Goal: Complete application form: Complete application form

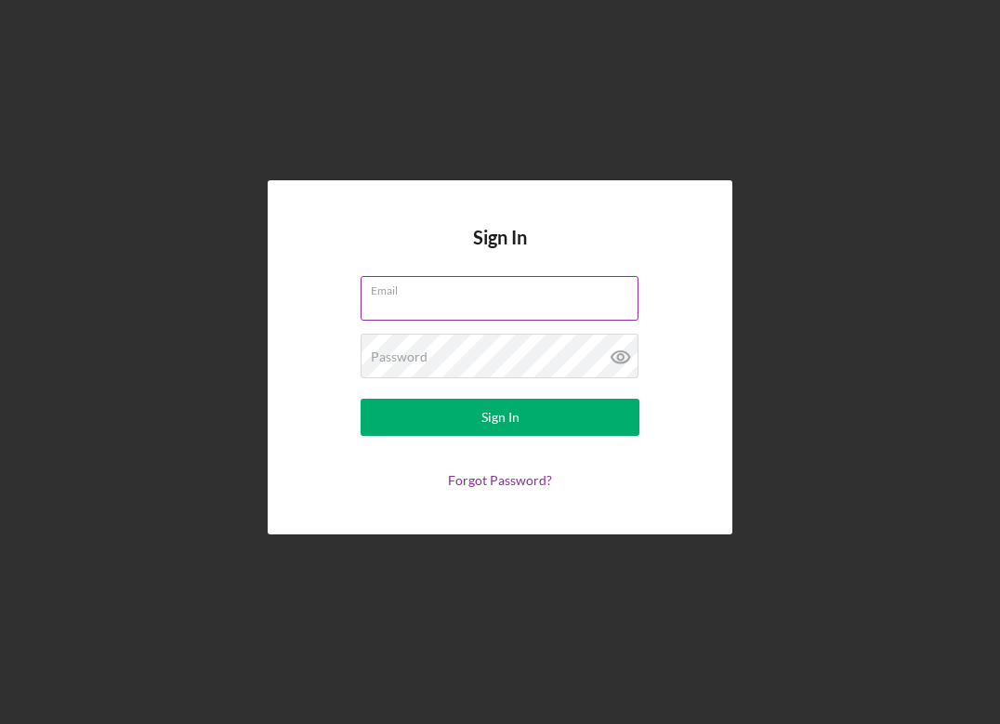
click at [493, 307] on input "Email" at bounding box center [500, 298] width 278 height 45
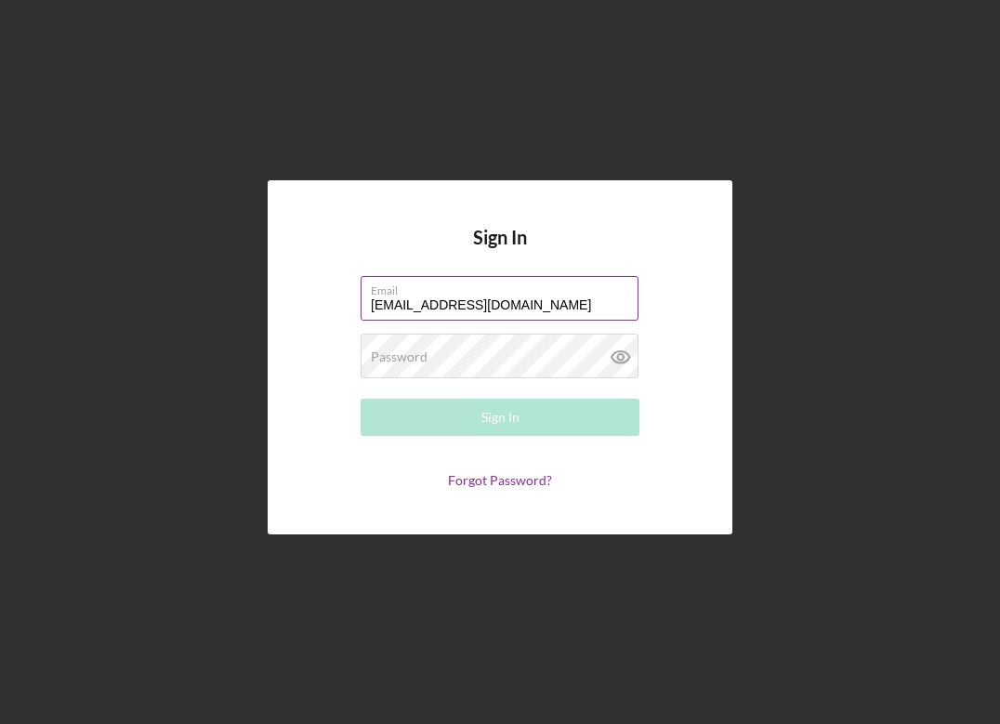
type input "[EMAIL_ADDRESS][DOMAIN_NAME]"
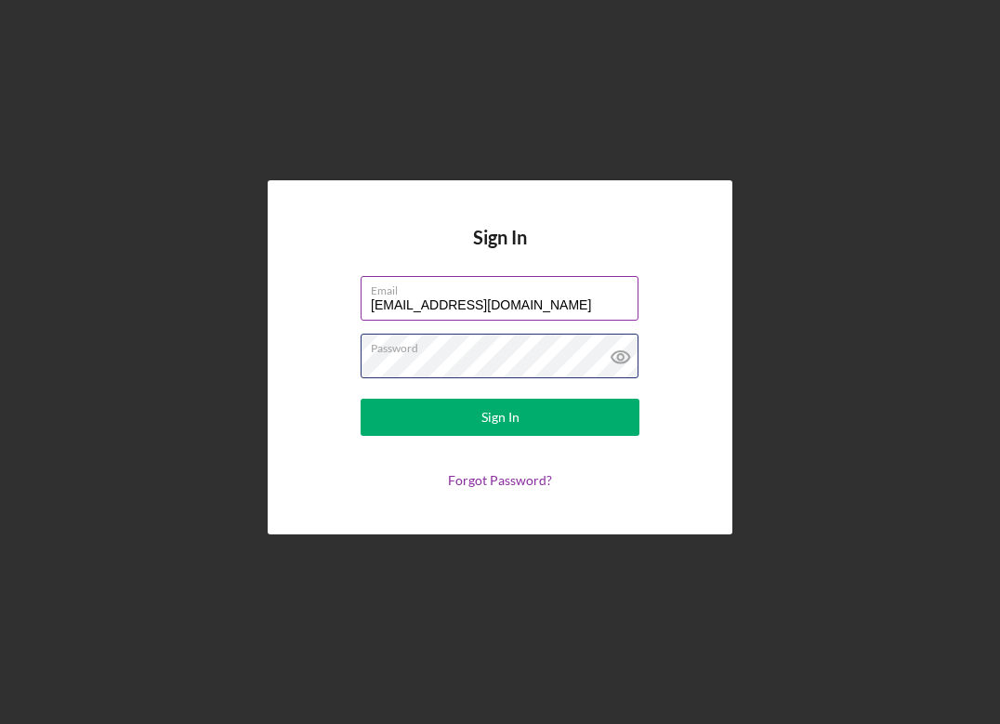
click at [500, 417] on button "Sign In" at bounding box center [500, 417] width 279 height 37
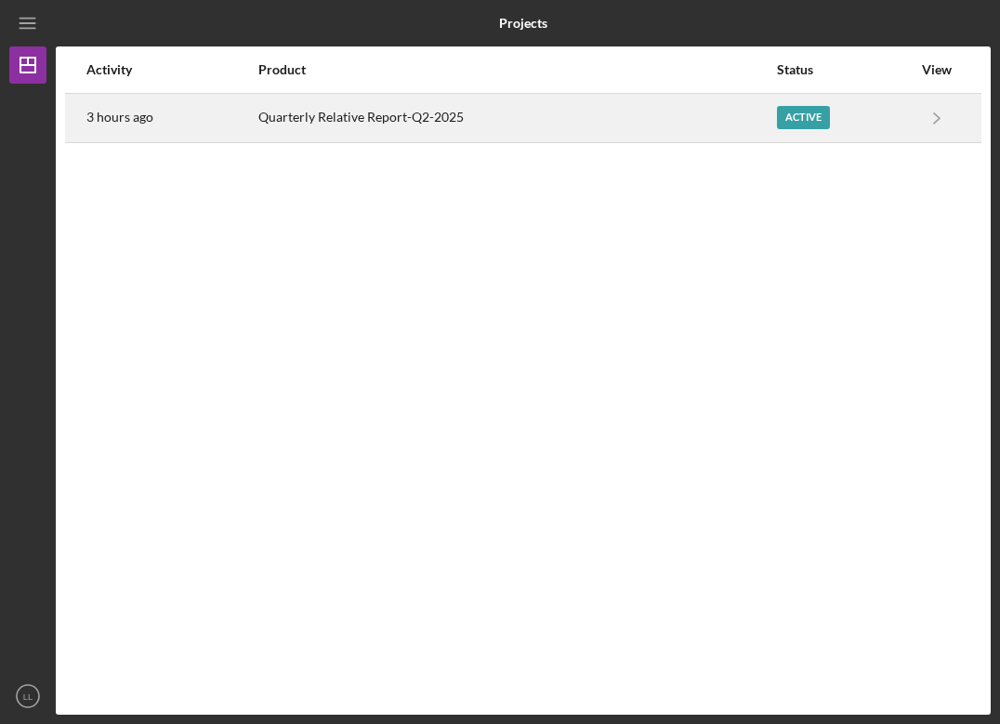
click at [810, 124] on div "Active" at bounding box center [803, 117] width 53 height 23
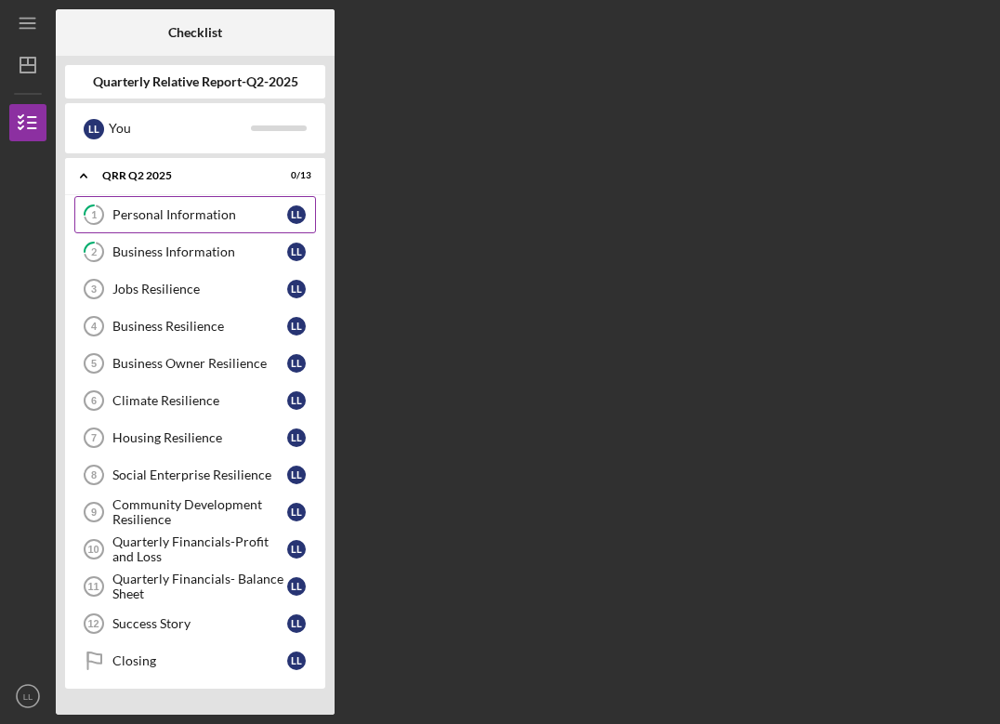
click at [141, 205] on link "1 Personal Information L L" at bounding box center [195, 214] width 242 height 37
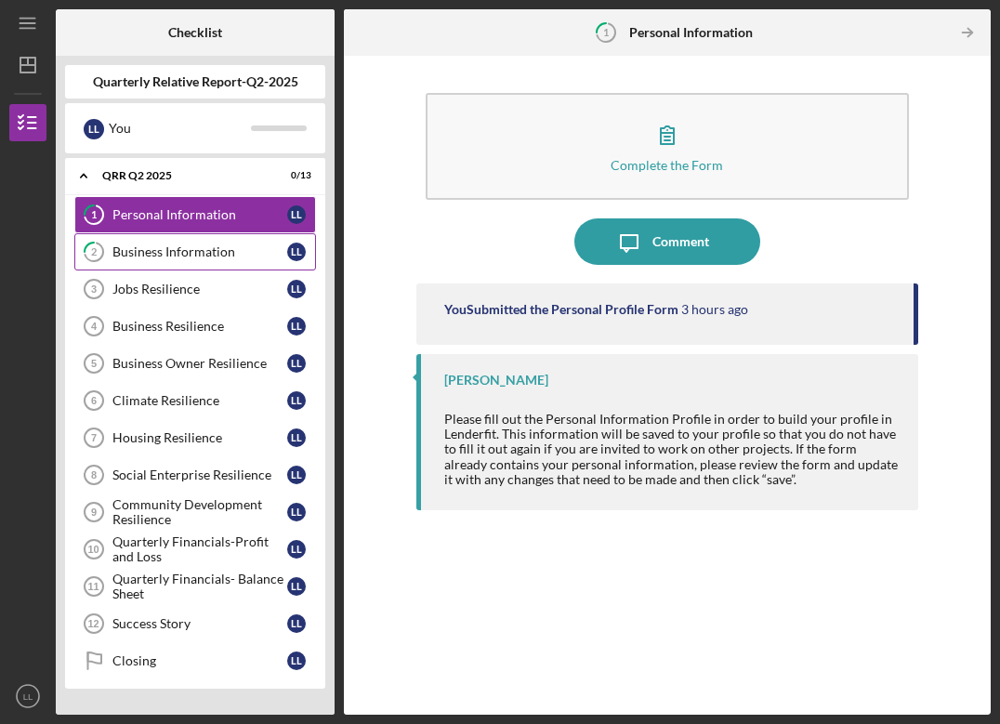
click at [183, 260] on link "2 Business Information L L" at bounding box center [195, 251] width 242 height 37
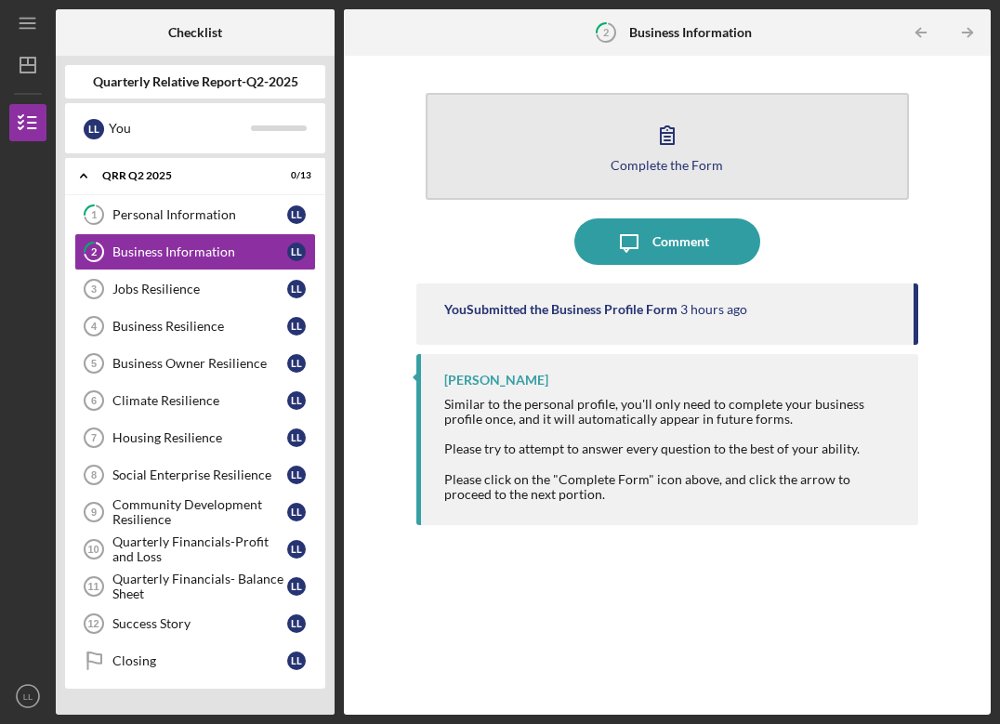
click at [724, 168] on button "Complete the Form Form" at bounding box center [668, 146] width 484 height 107
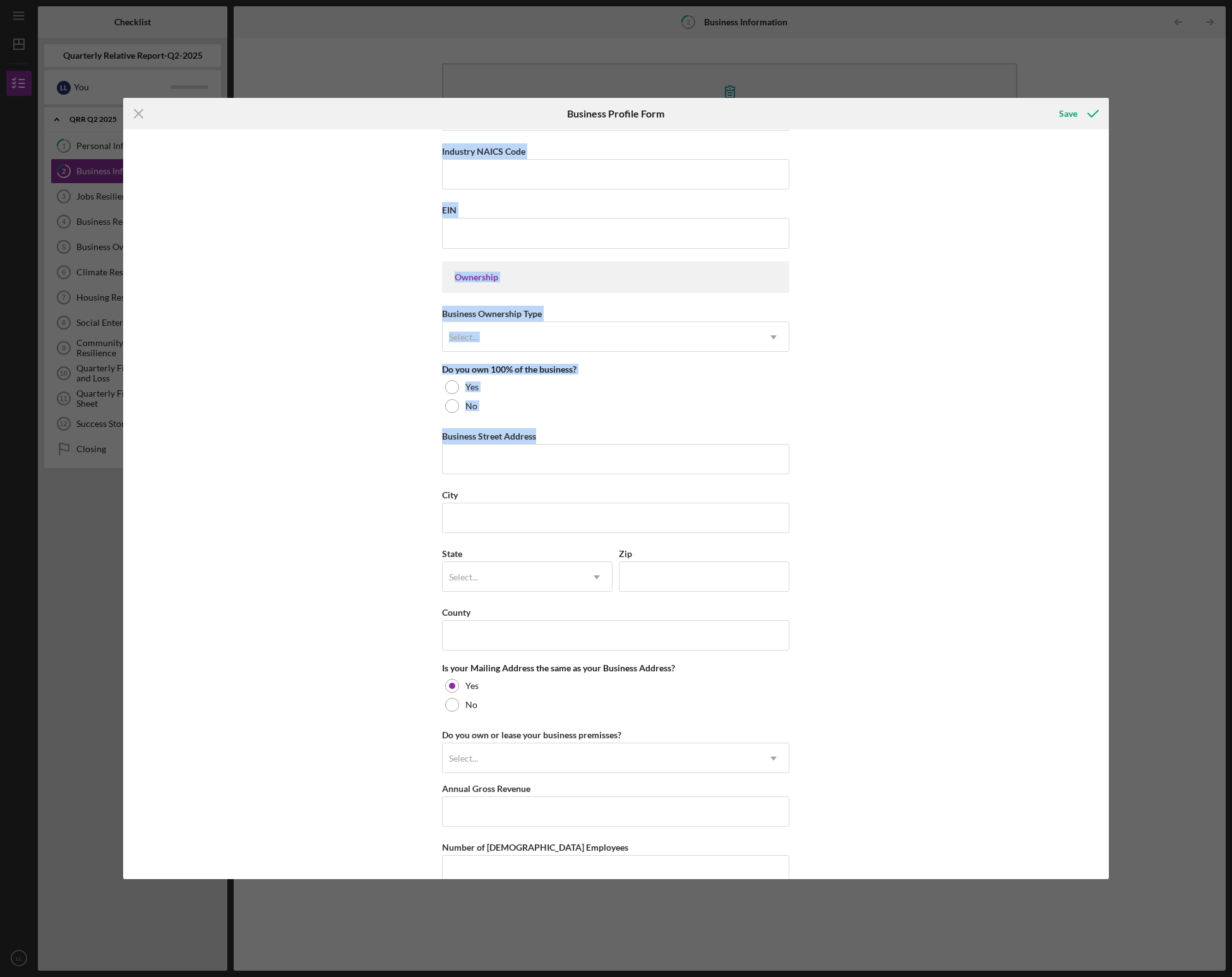
scroll to position [541, 0]
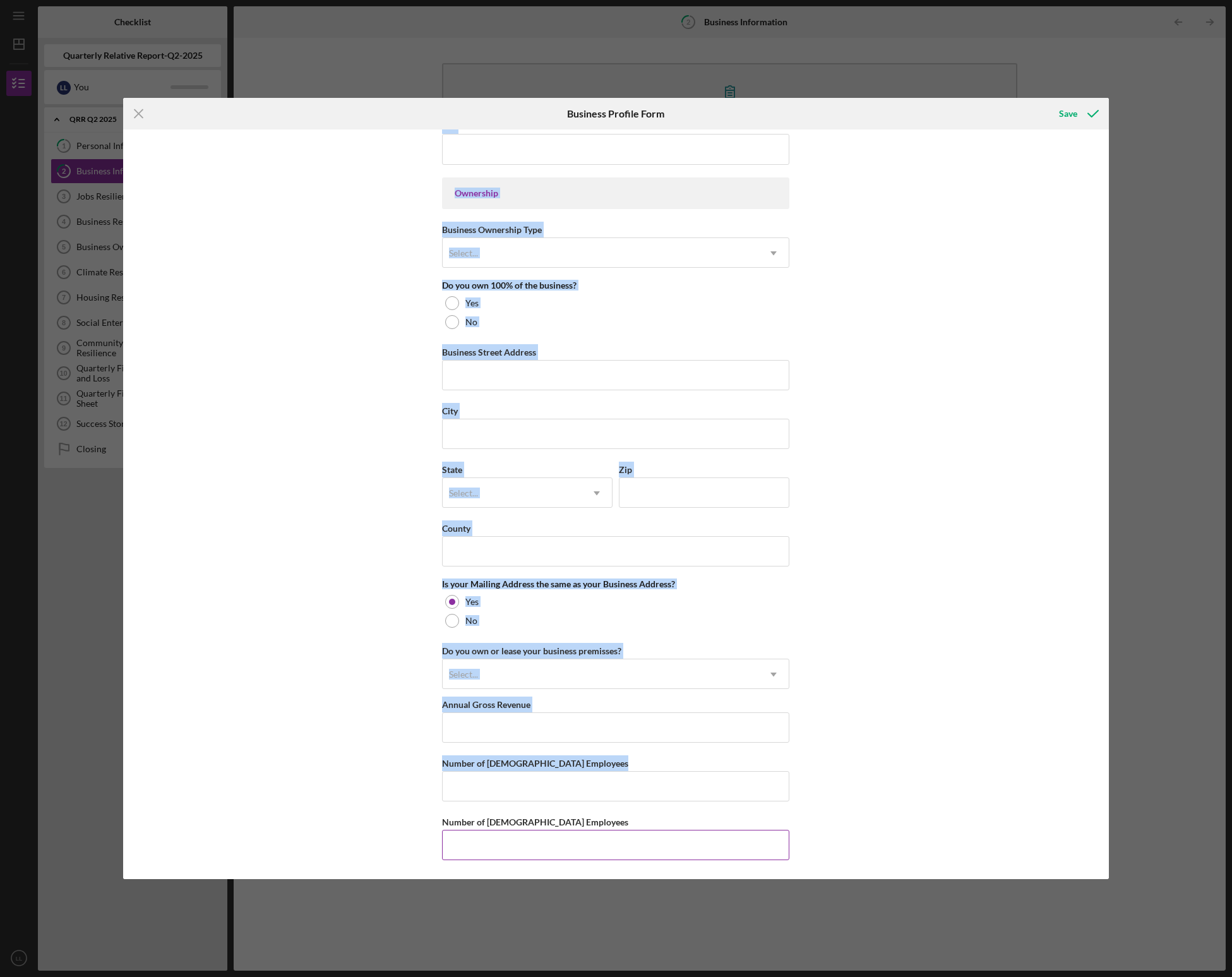
drag, startPoint x: 417, startPoint y: 139, endPoint x: 616, endPoint y: 854, distance: 742.2
click at [616, 491] on div "Business Name Native Conservancy DBA Business Start Date Legal Structure Select…" at bounding box center [616, 505] width 986 height 750
copy div "Business Name DBA Business Start Date Legal Structure Select... Icon/Dropdown A…"
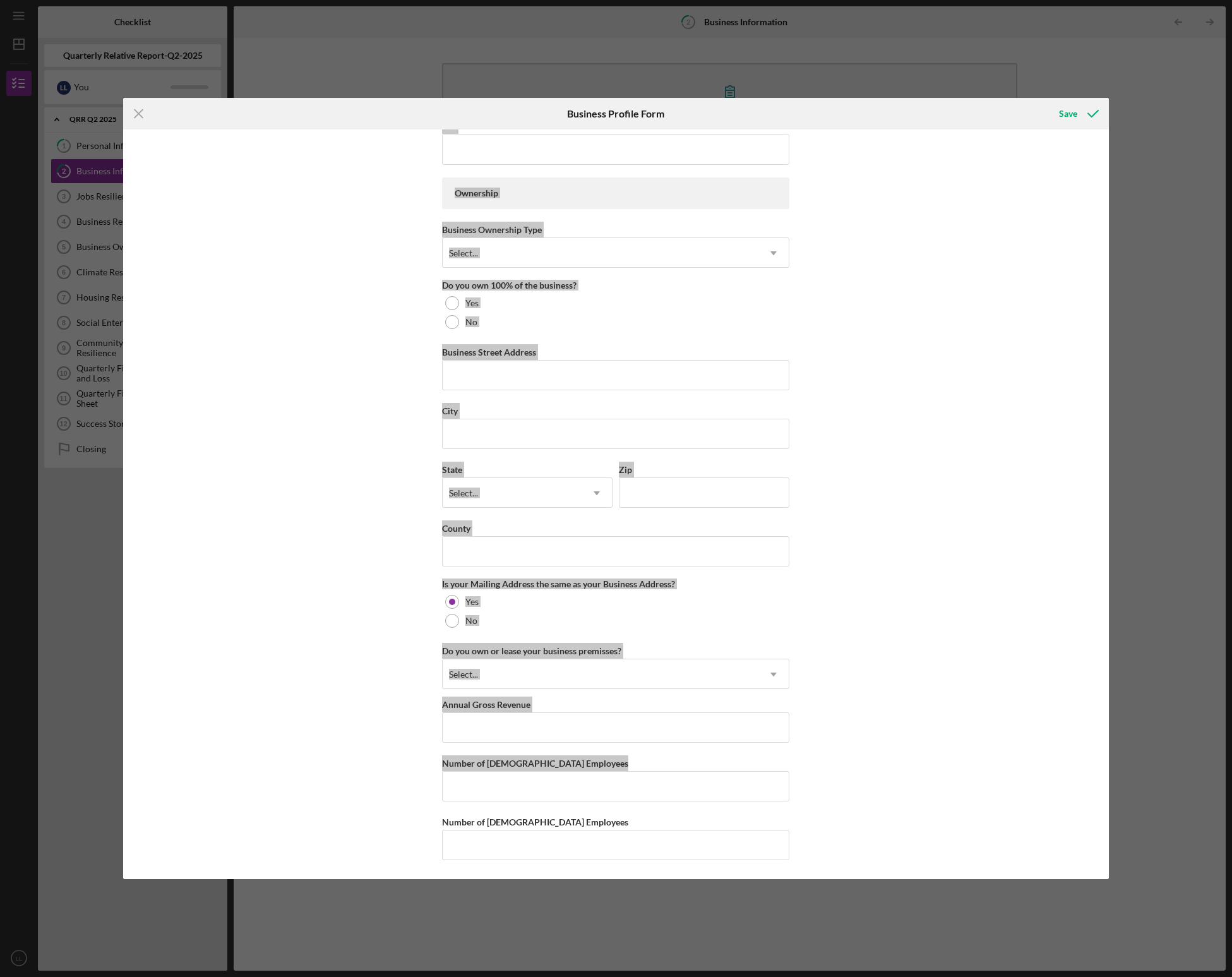
scroll to position [0, 0]
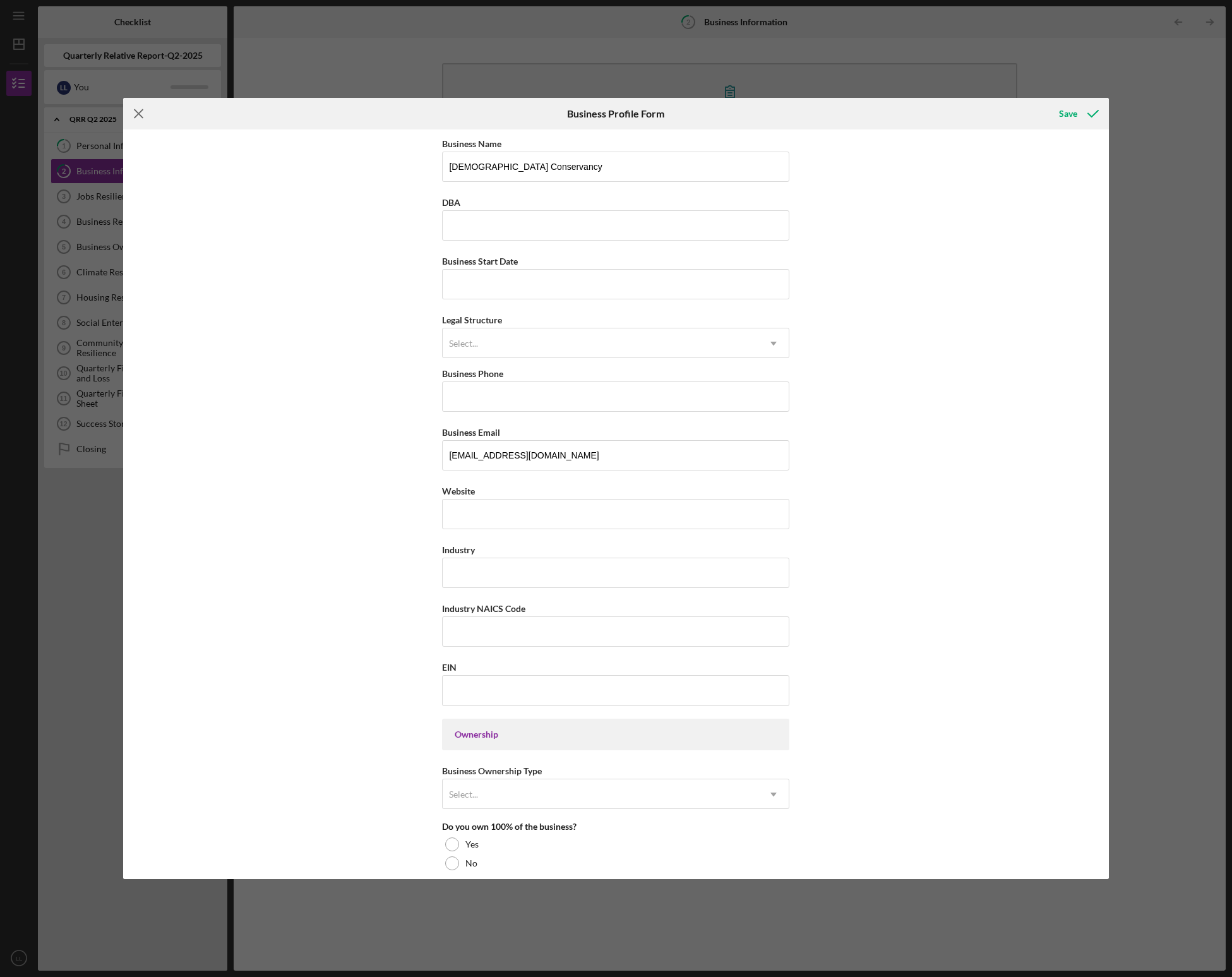
click at [137, 112] on icon "Icon/Menu Close" at bounding box center [139, 113] width 31 height 31
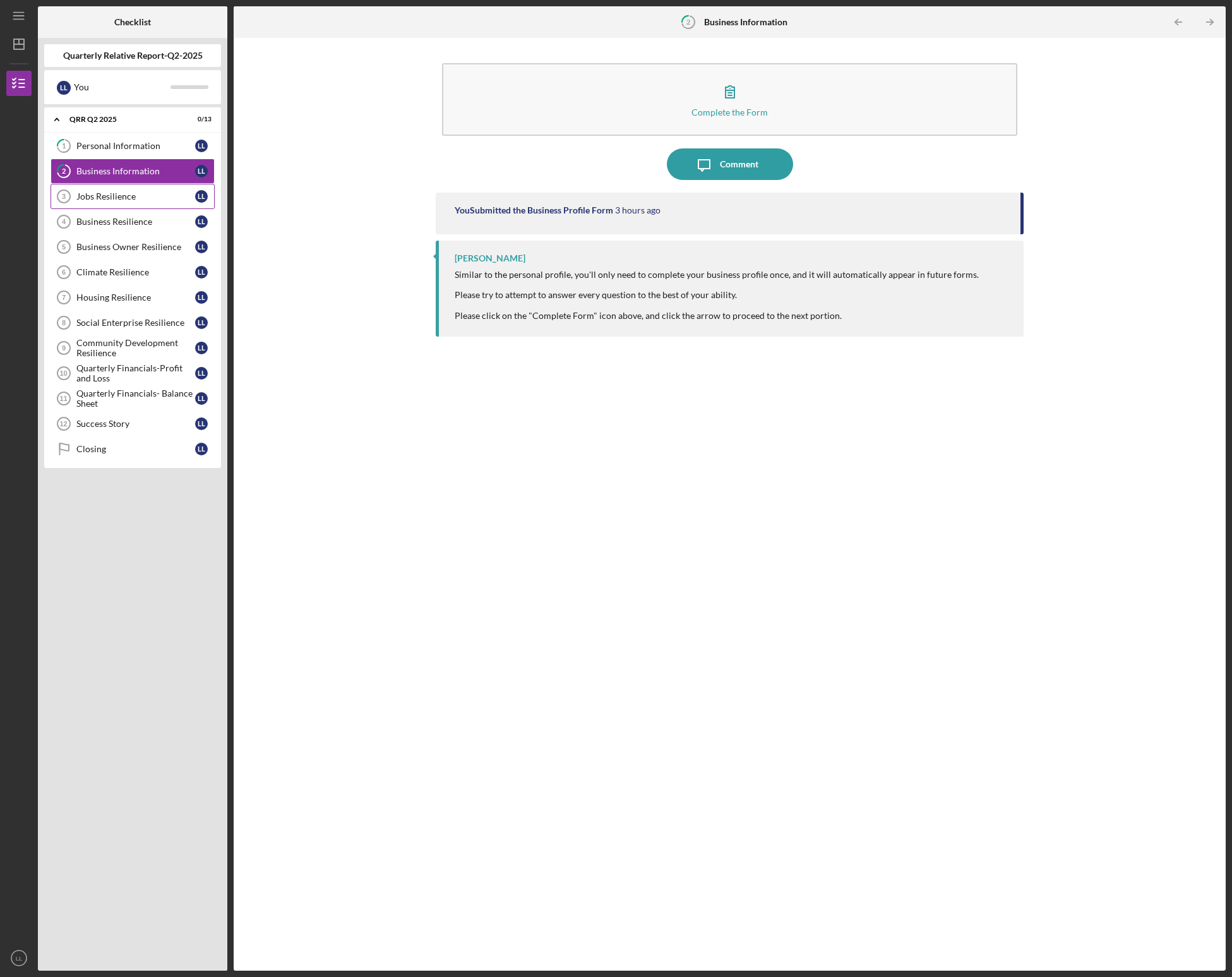
click at [126, 196] on div "Jobs Resilience" at bounding box center [135, 196] width 119 height 10
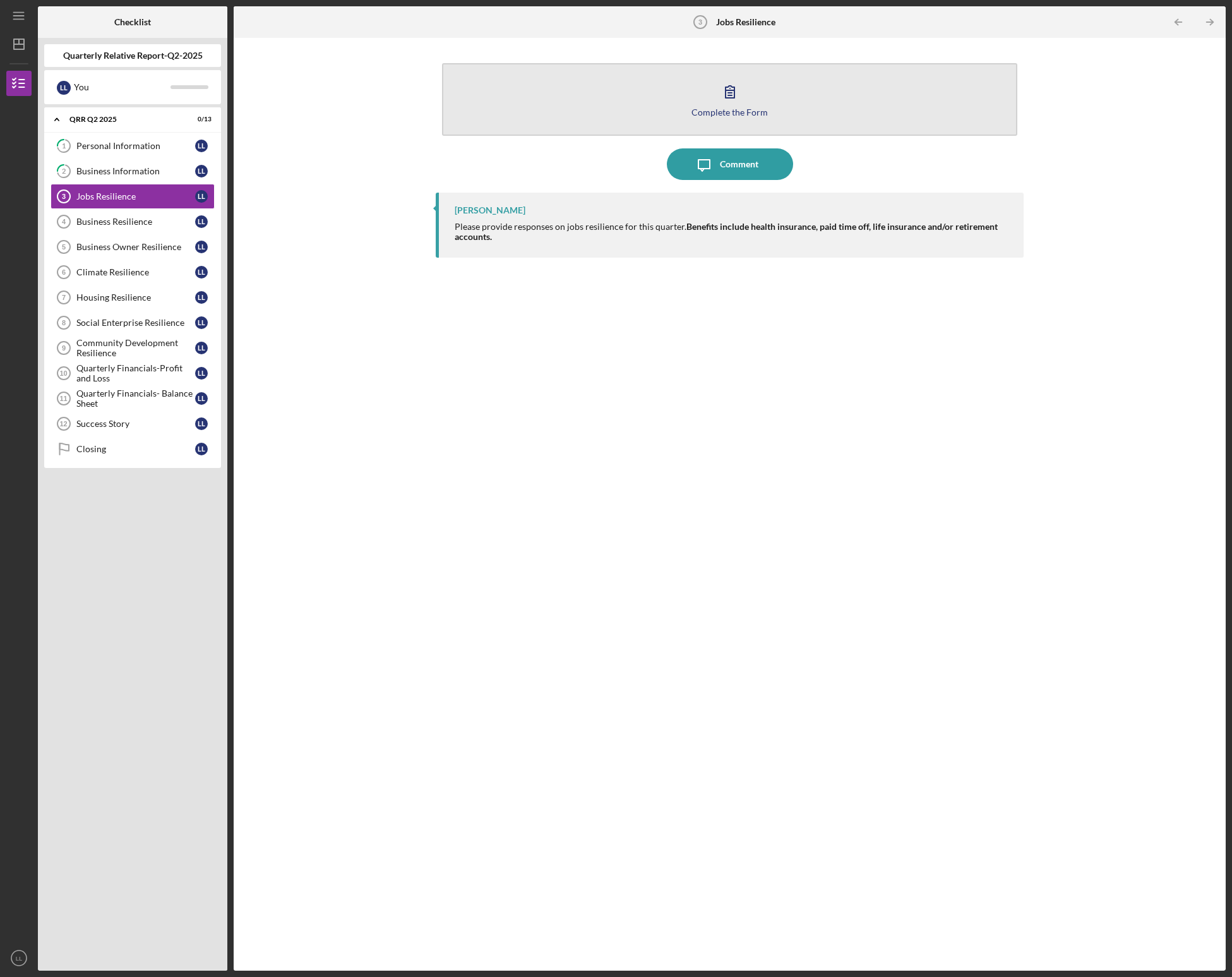
click at [679, 111] on div "Complete the Form" at bounding box center [730, 112] width 76 height 10
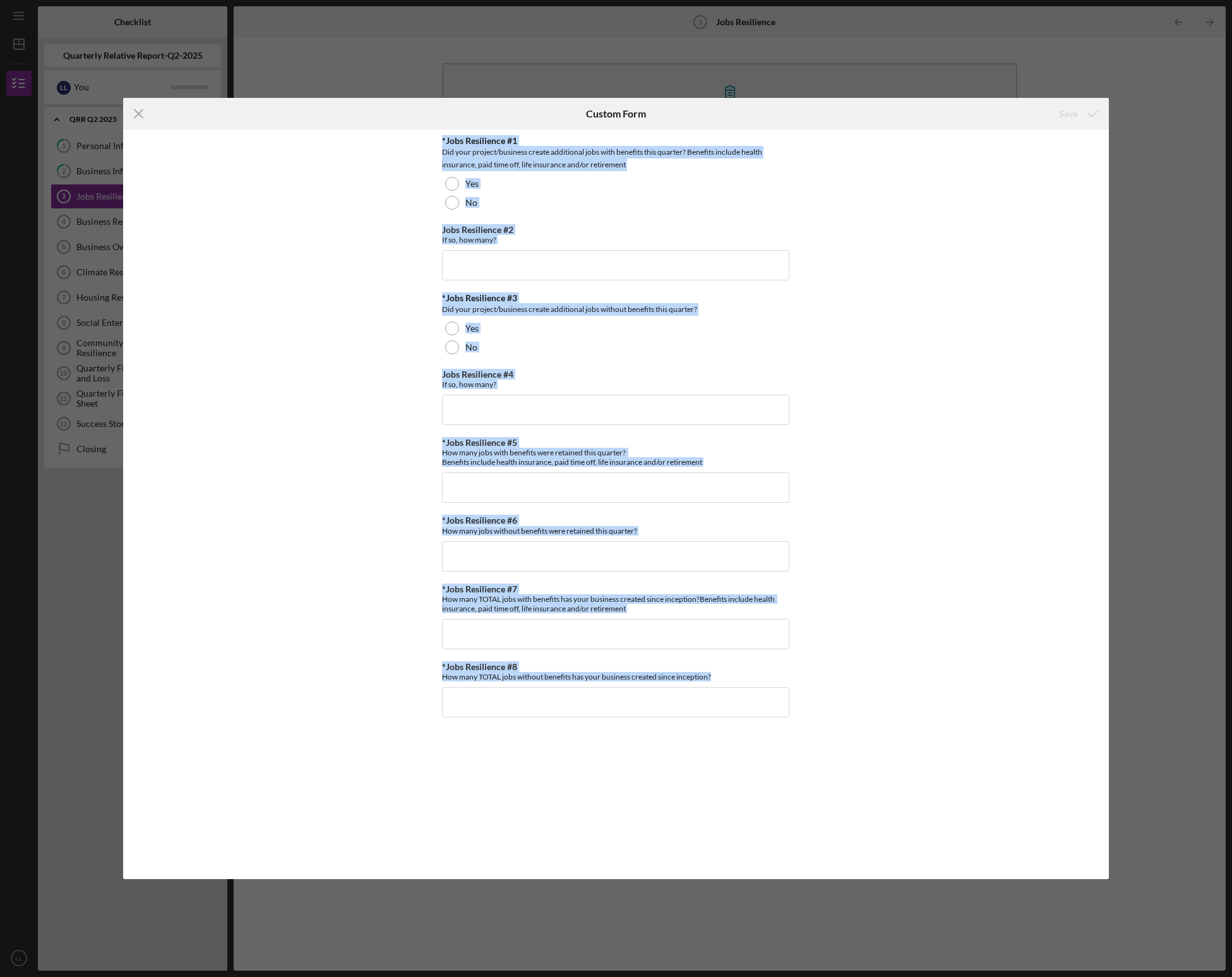
drag, startPoint x: 423, startPoint y: 139, endPoint x: 825, endPoint y: 747, distance: 728.9
click at [679, 491] on div "*Jobs Resilience #1 Did your project/business create additional jobs with benef…" at bounding box center [616, 505] width 986 height 750
copy div "*Jobs Resilience #1 Did your project/business create additional jobs with benef…"
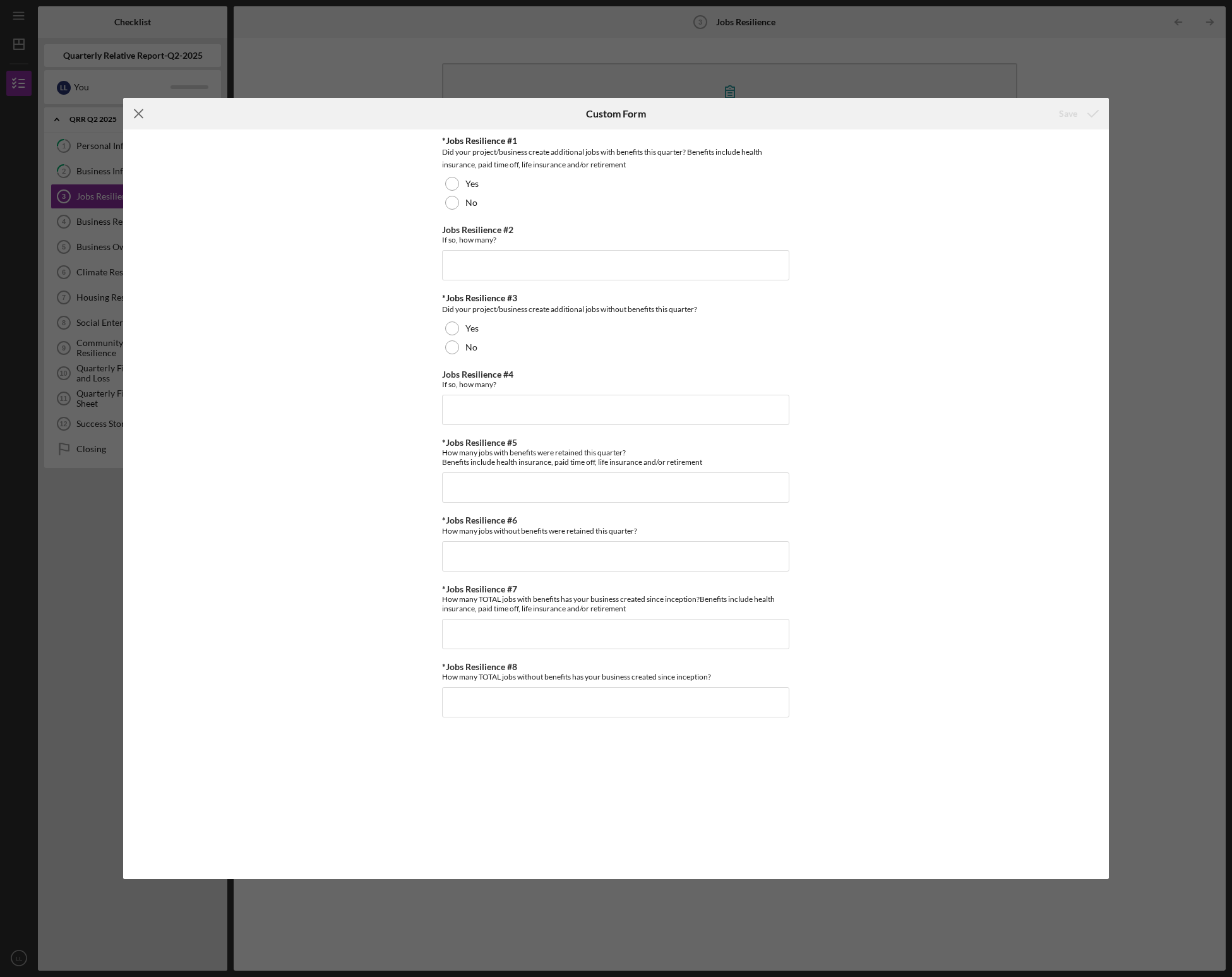
click at [139, 113] on line at bounding box center [139, 113] width 8 height 8
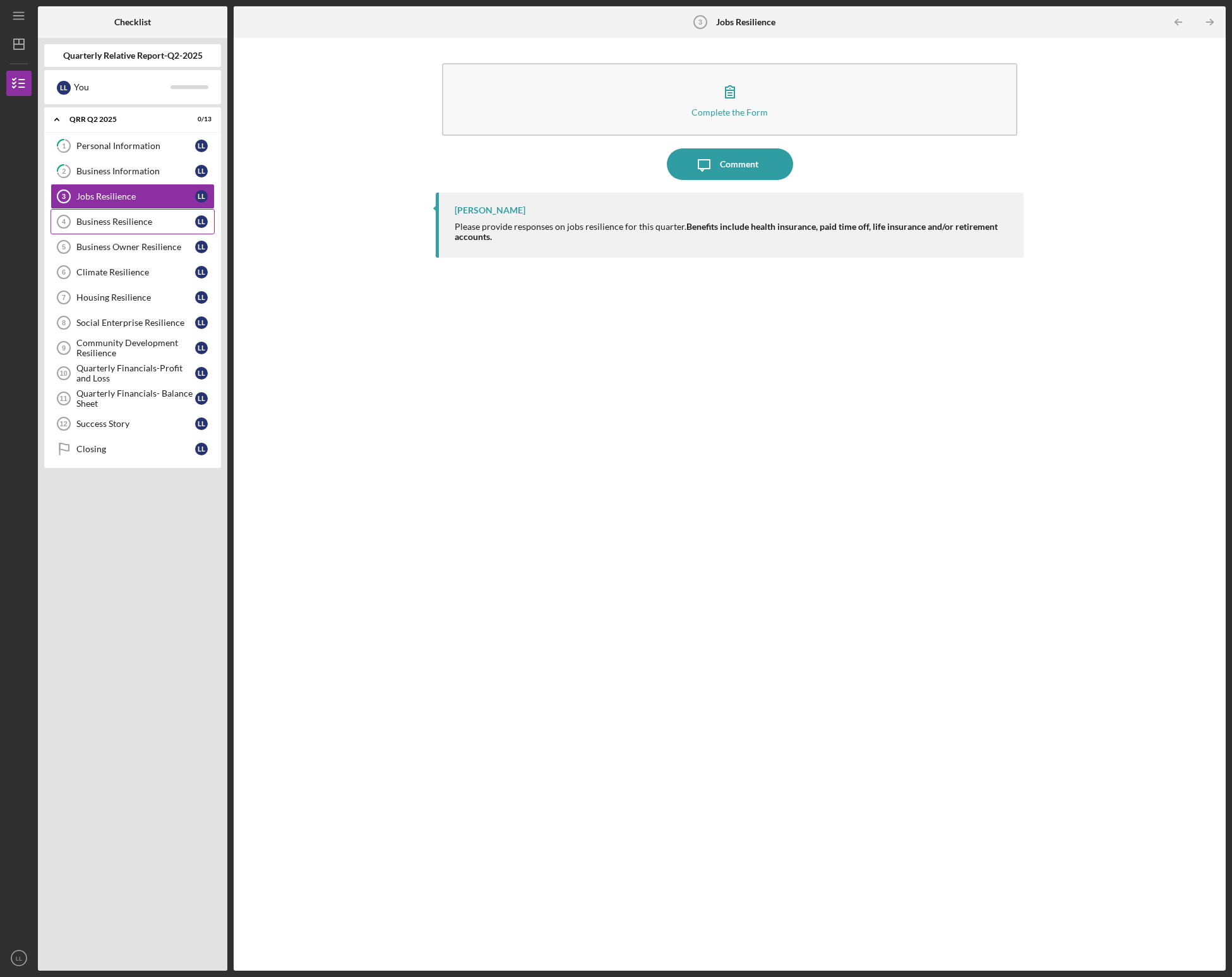
click at [128, 219] on div "Business Resilience" at bounding box center [135, 221] width 119 height 10
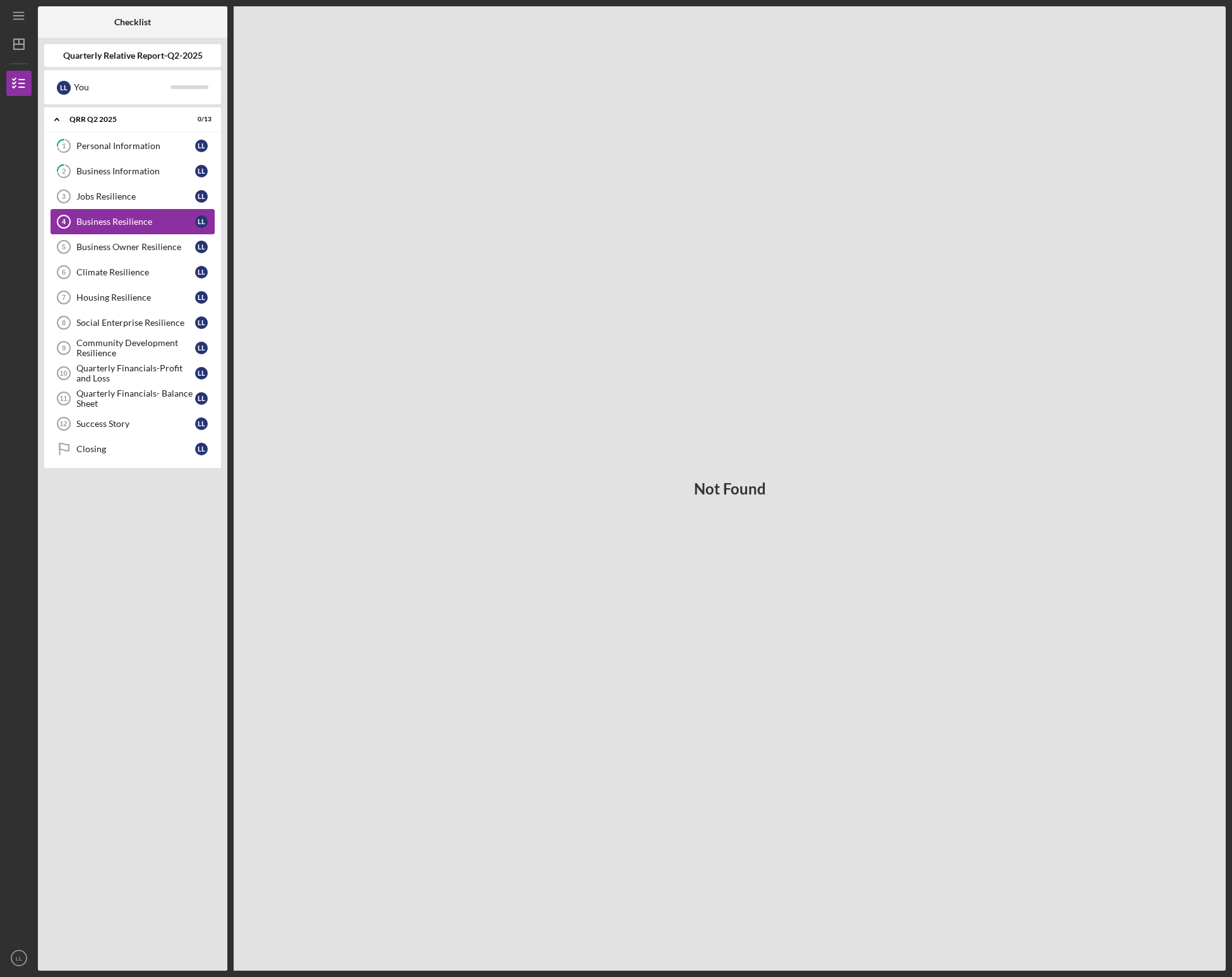
click at [128, 213] on link "Business Resilience 4 Business Resilience L L" at bounding box center [133, 221] width 164 height 25
click at [135, 228] on link "Business Resilience 4 Business Resilience L L" at bounding box center [133, 221] width 164 height 25
click at [133, 253] on link "Business Owner Resilience 5 Business Owner Resilience L L" at bounding box center [133, 247] width 164 height 25
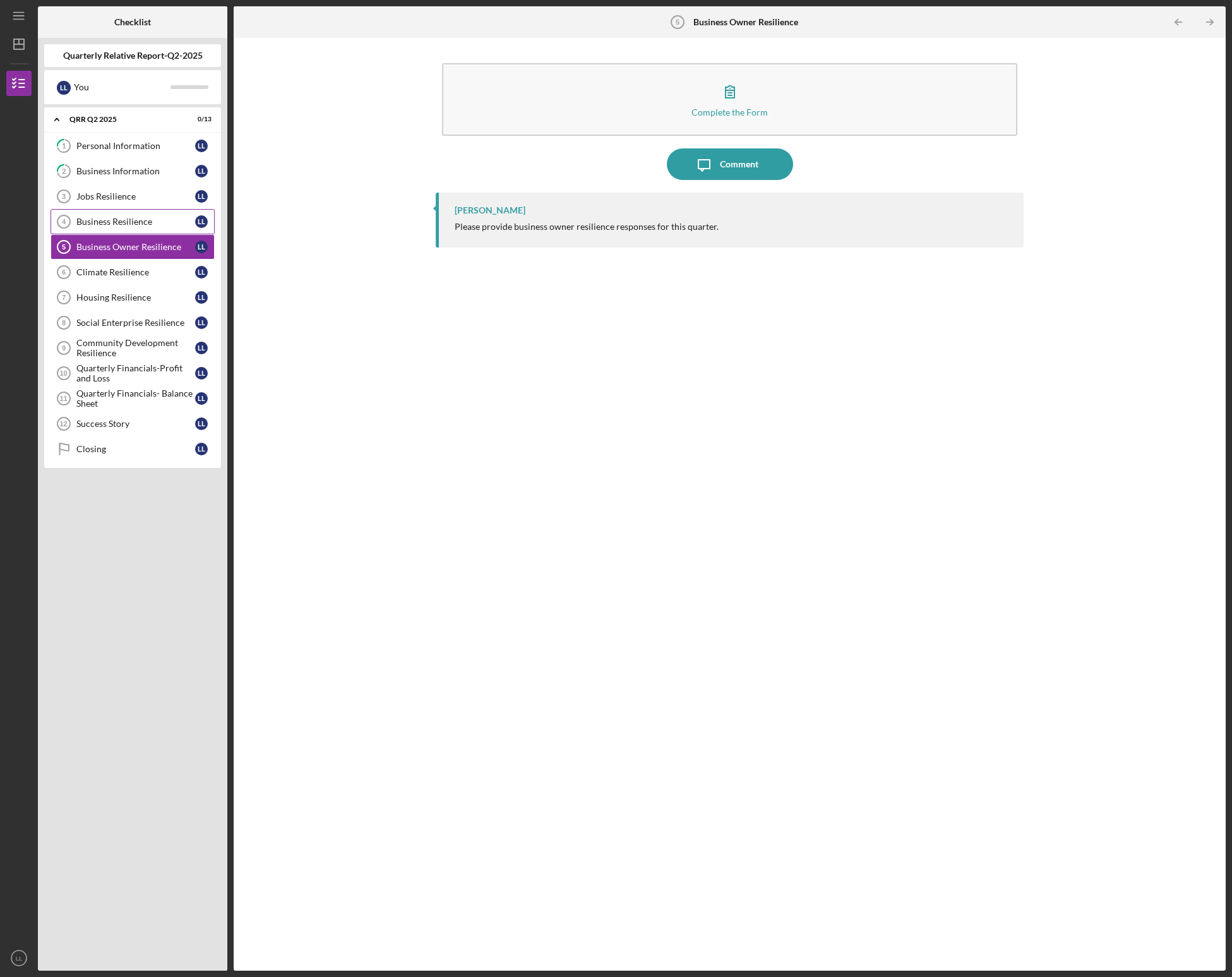
click at [129, 225] on div "Business Resilience" at bounding box center [135, 221] width 119 height 10
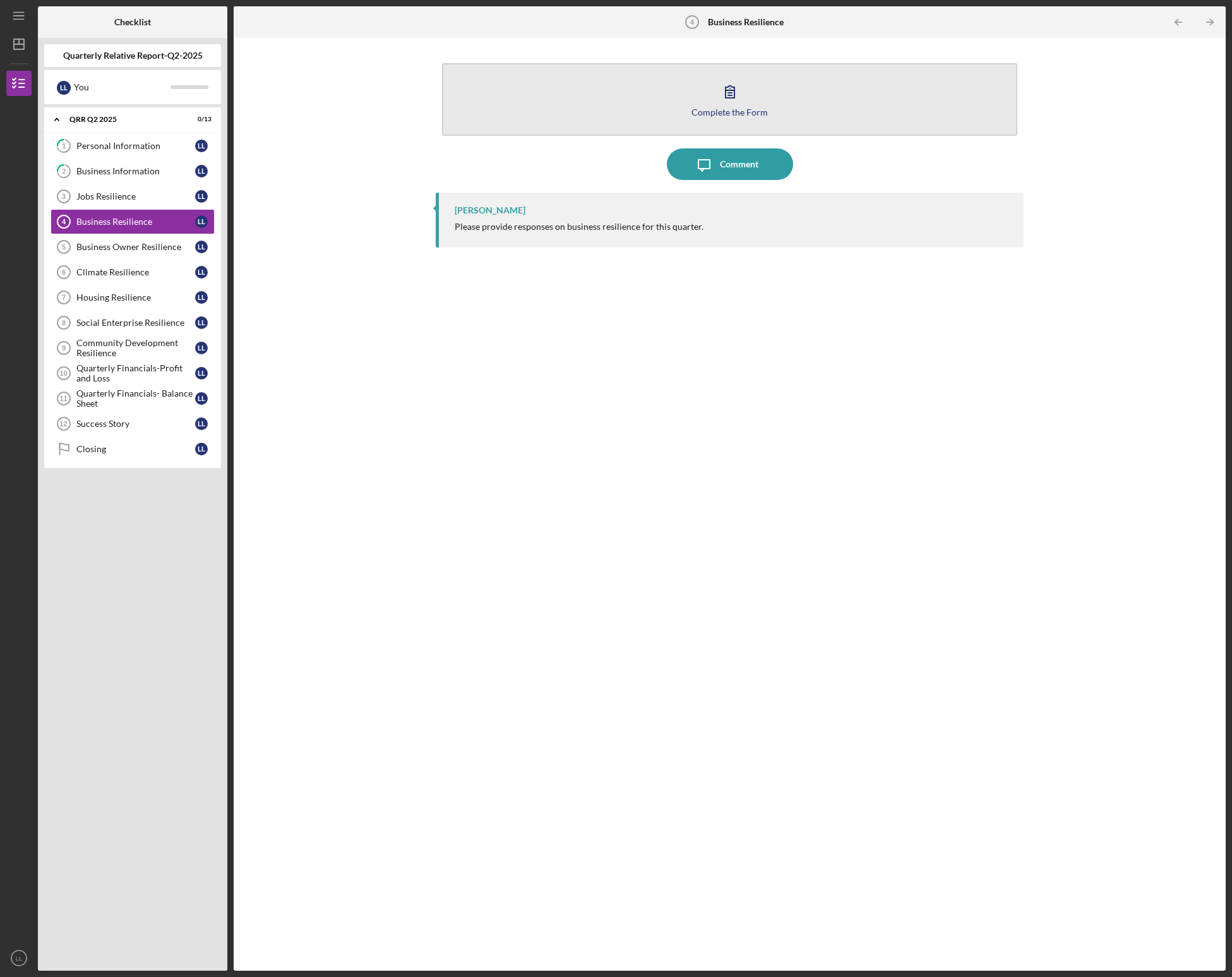
click at [679, 114] on div "Complete the Form" at bounding box center [730, 112] width 76 height 10
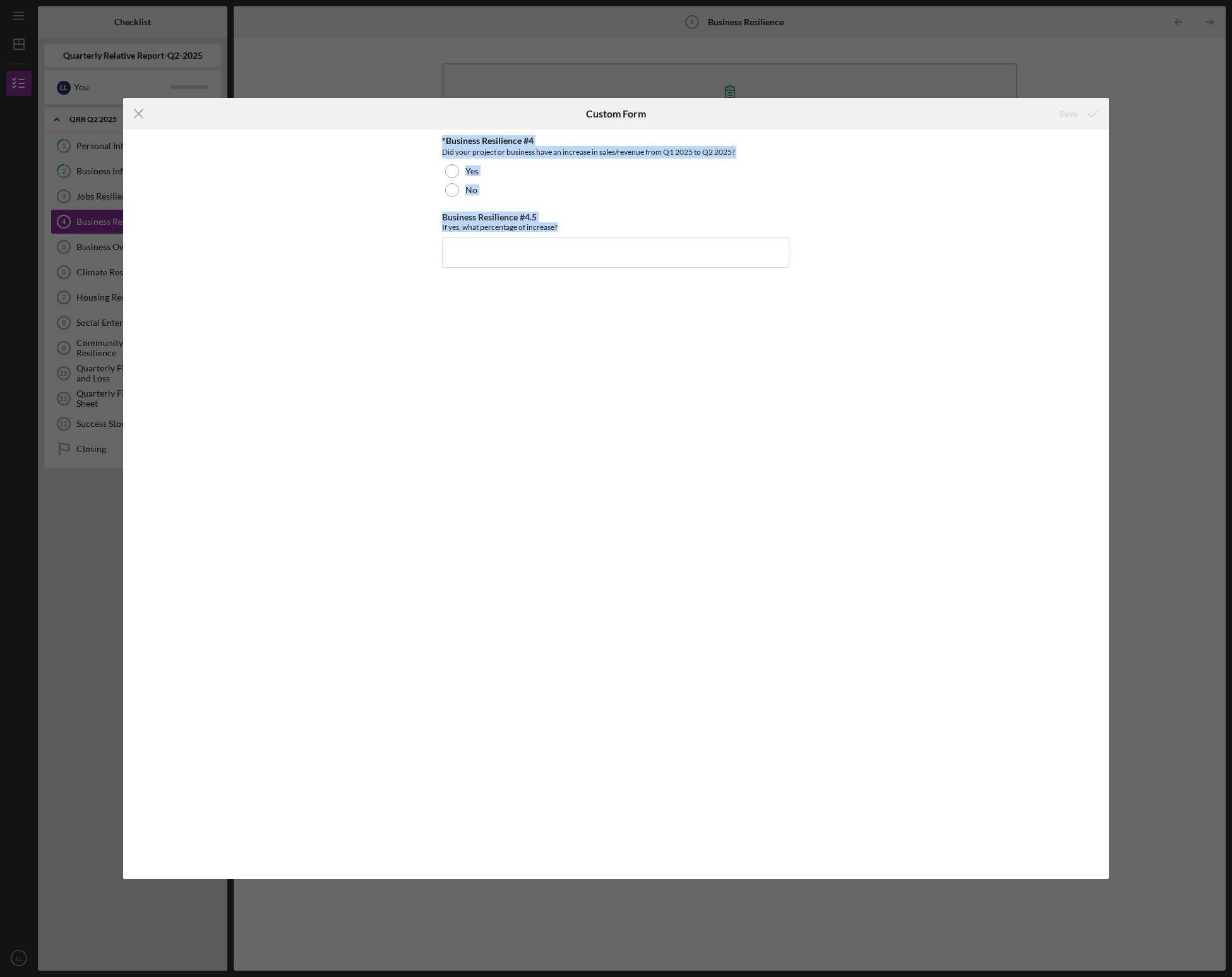
drag, startPoint x: 417, startPoint y: 137, endPoint x: 794, endPoint y: 291, distance: 407.2
click at [679, 291] on div "*Business Resilience #4 Did your project or business have an increase in sales/…" at bounding box center [616, 505] width 986 height 750
copy div "*Business Resilience #4 Did your project or business have an increase in sales/…"
click at [137, 112] on icon "Icon/Menu Close" at bounding box center [139, 113] width 31 height 31
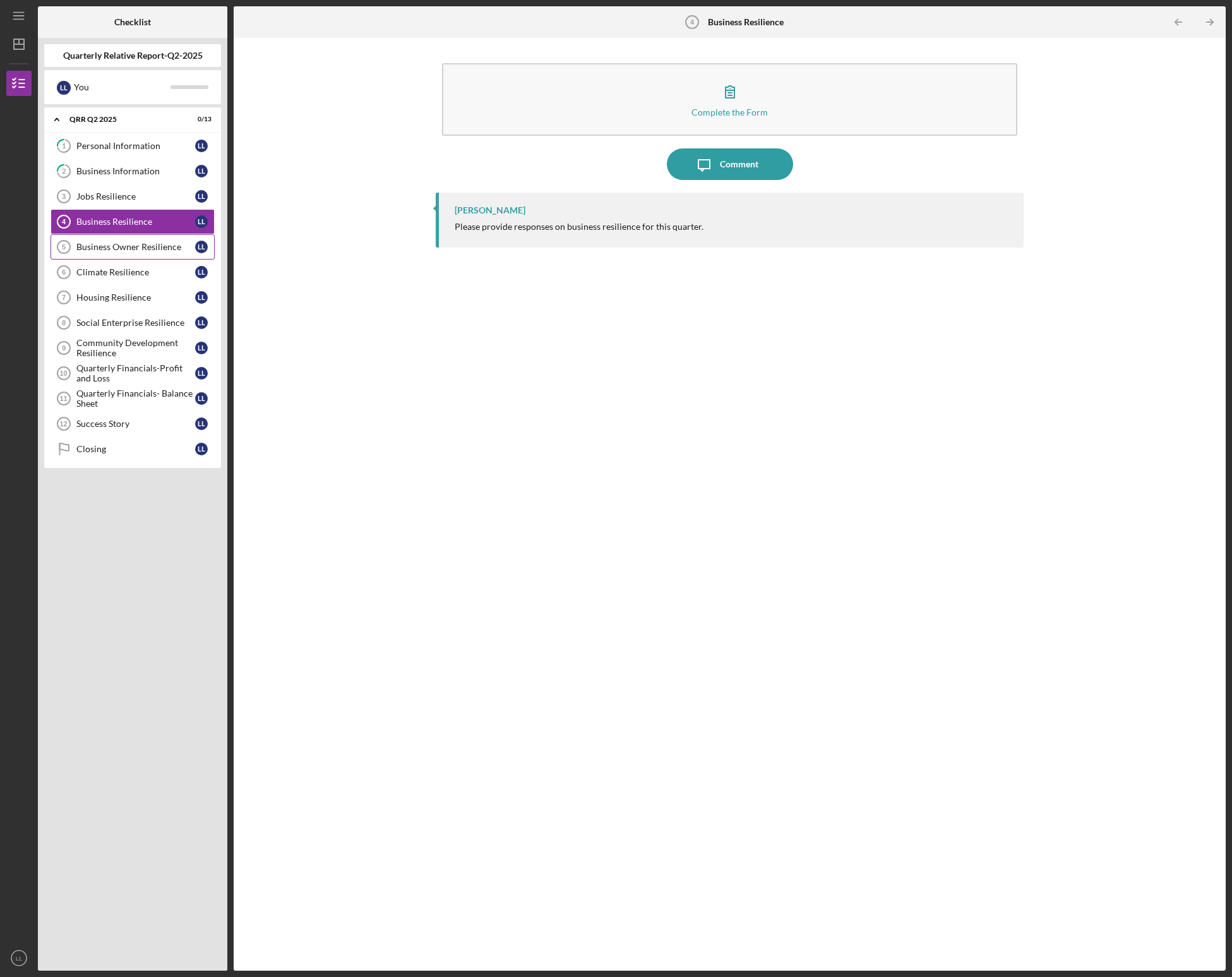
click at [118, 247] on div "Business Owner Resilience" at bounding box center [135, 247] width 119 height 10
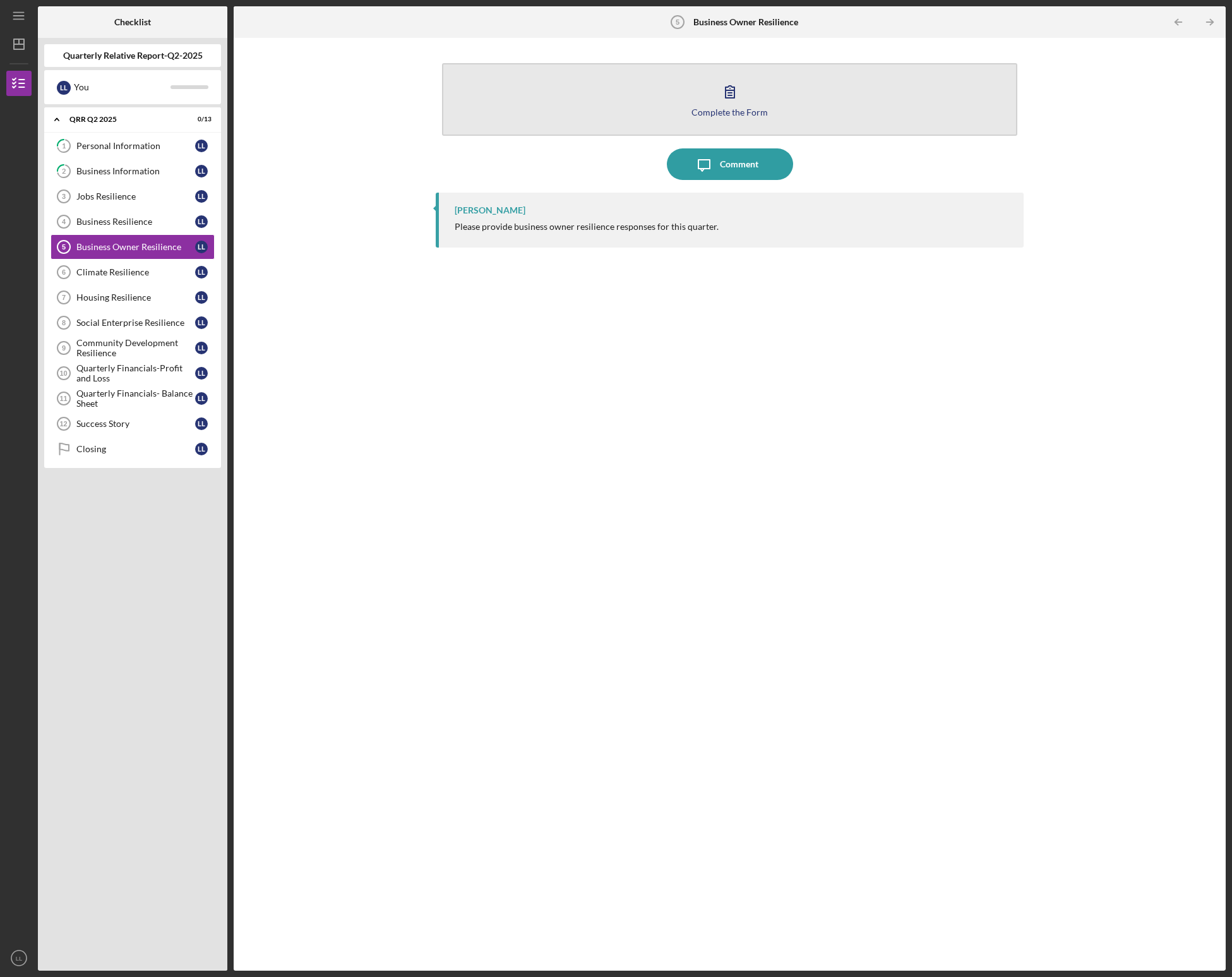
click at [679, 113] on div "Complete the Form" at bounding box center [730, 112] width 76 height 10
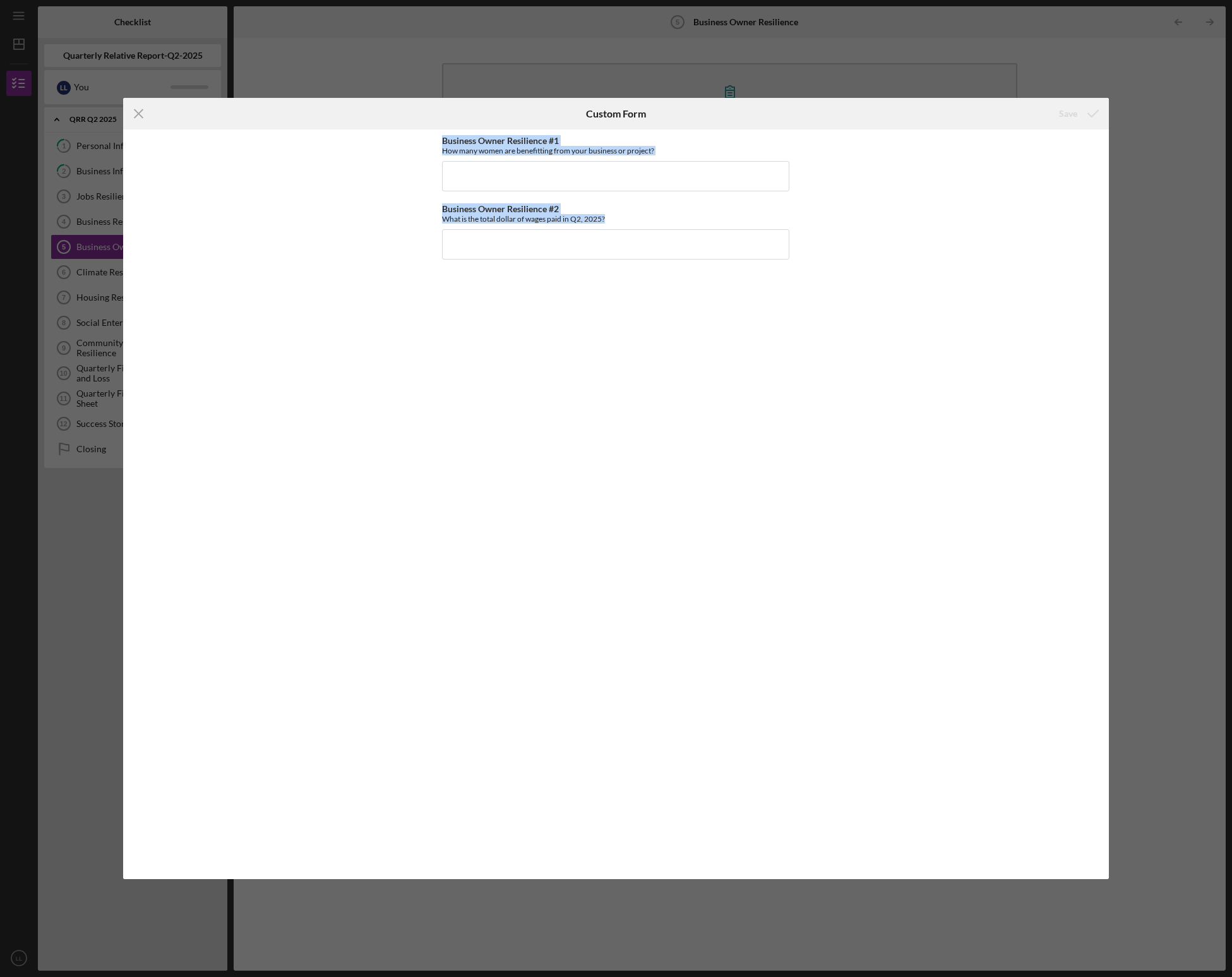
drag, startPoint x: 424, startPoint y: 136, endPoint x: 844, endPoint y: 267, distance: 440.0
click at [679, 266] on div "Business Owner Resilience #1 How many women are benefitting from your business …" at bounding box center [616, 505] width 986 height 750
copy div "Business Owner Resilience #1 How many women are benefitting from your business …"
click at [135, 112] on icon "Icon/Menu Close" at bounding box center [139, 113] width 31 height 31
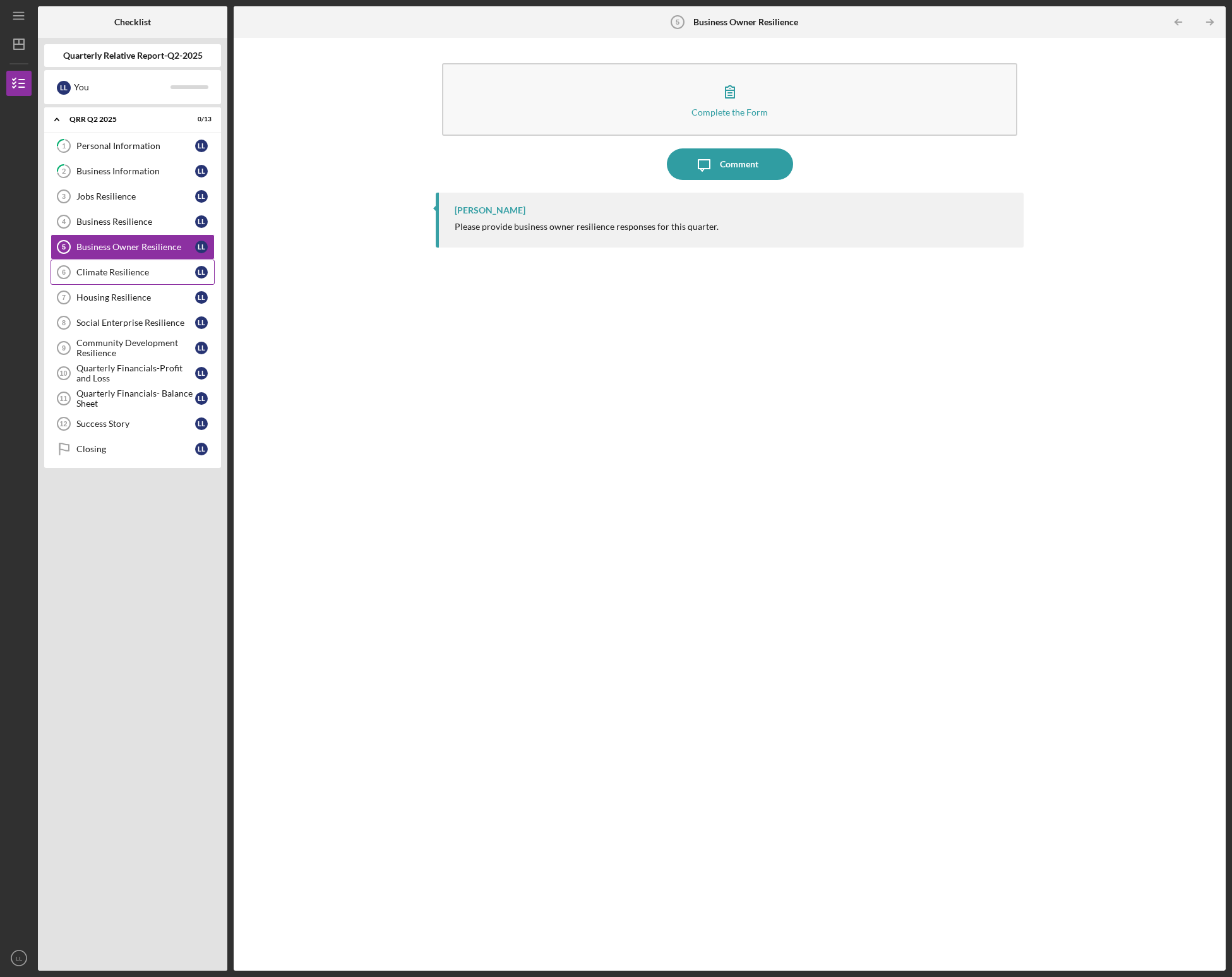
click at [120, 276] on div "Climate Resilience" at bounding box center [135, 272] width 119 height 10
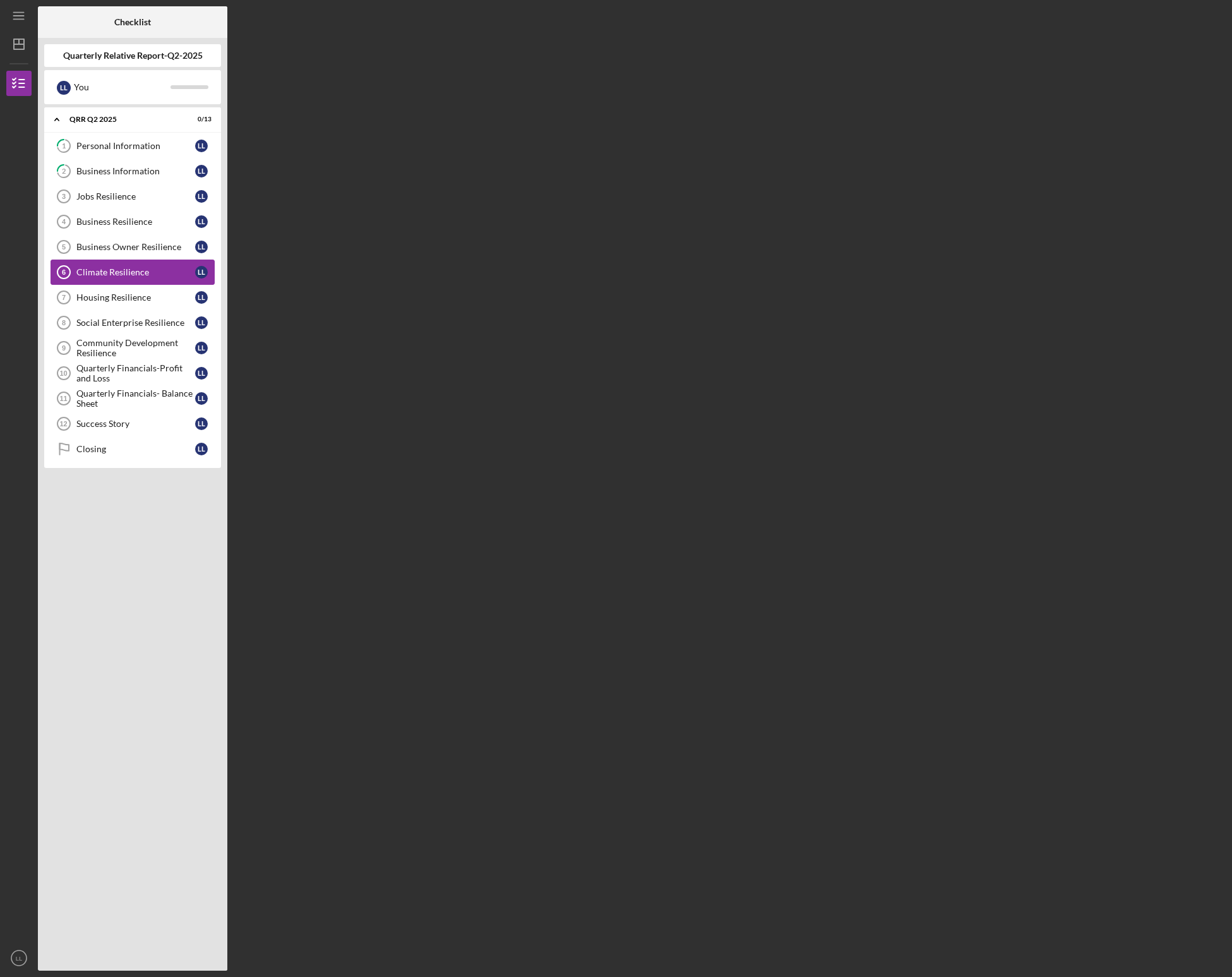
click at [120, 276] on div "Climate Resilience" at bounding box center [135, 272] width 119 height 10
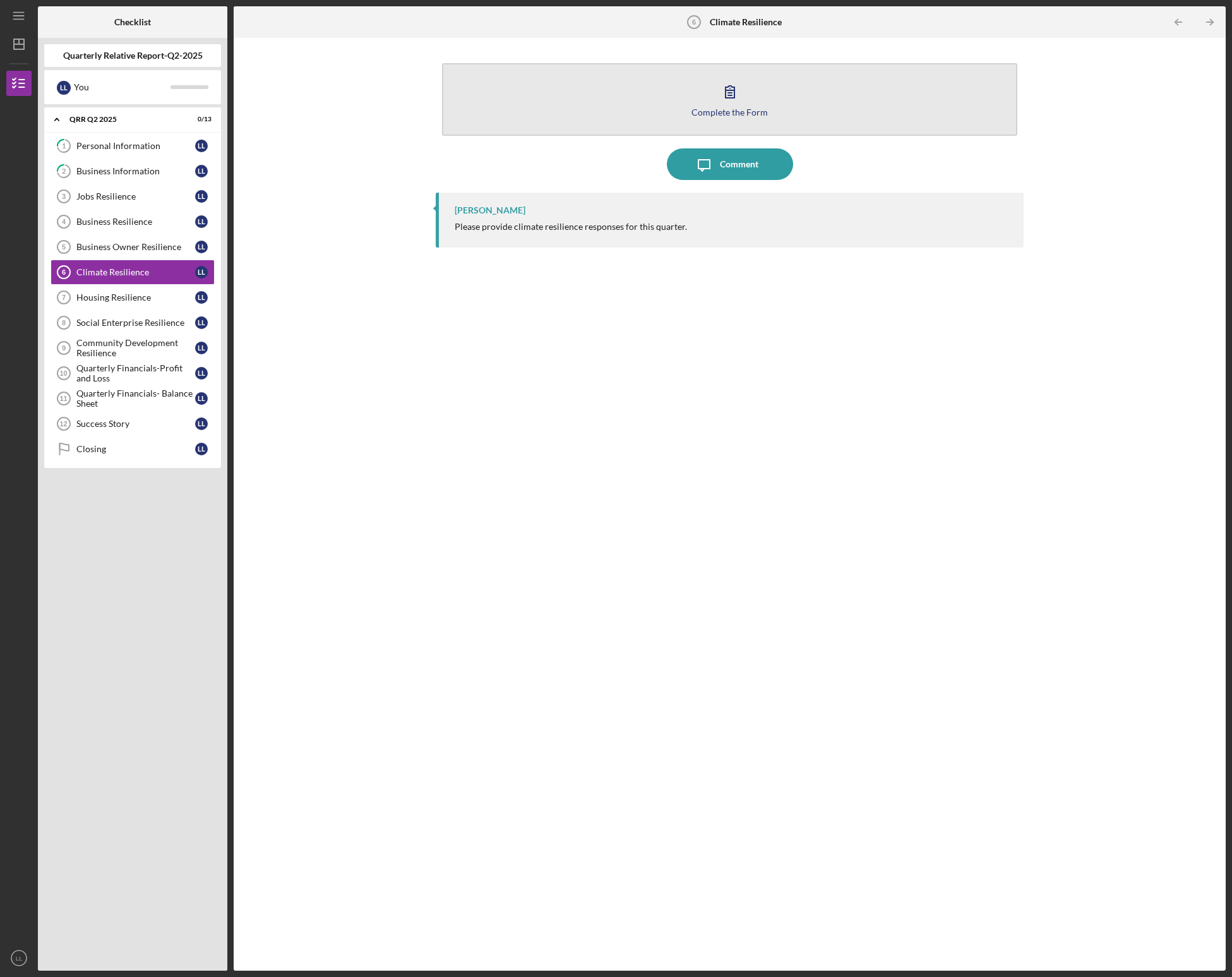
click at [679, 95] on icon "button" at bounding box center [730, 92] width 31 height 31
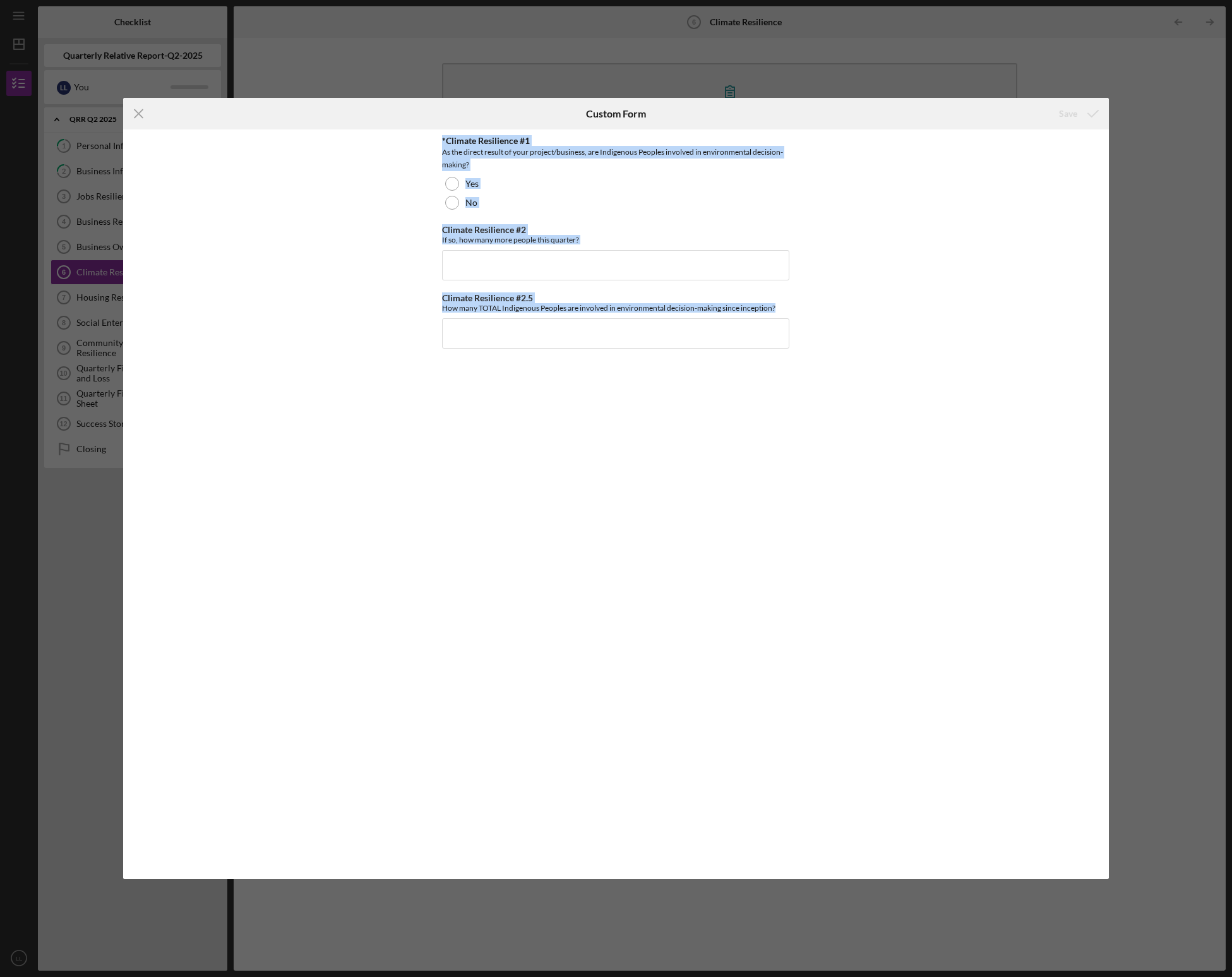
drag, startPoint x: 438, startPoint y: 139, endPoint x: 722, endPoint y: 353, distance: 355.6
click at [679, 353] on div "*Climate Resilience #1 As the direct result of your project/business, are Indig…" at bounding box center [616, 505] width 986 height 750
copy div "*Climate Resilience #1 As the direct result of your project/business, are Indig…"
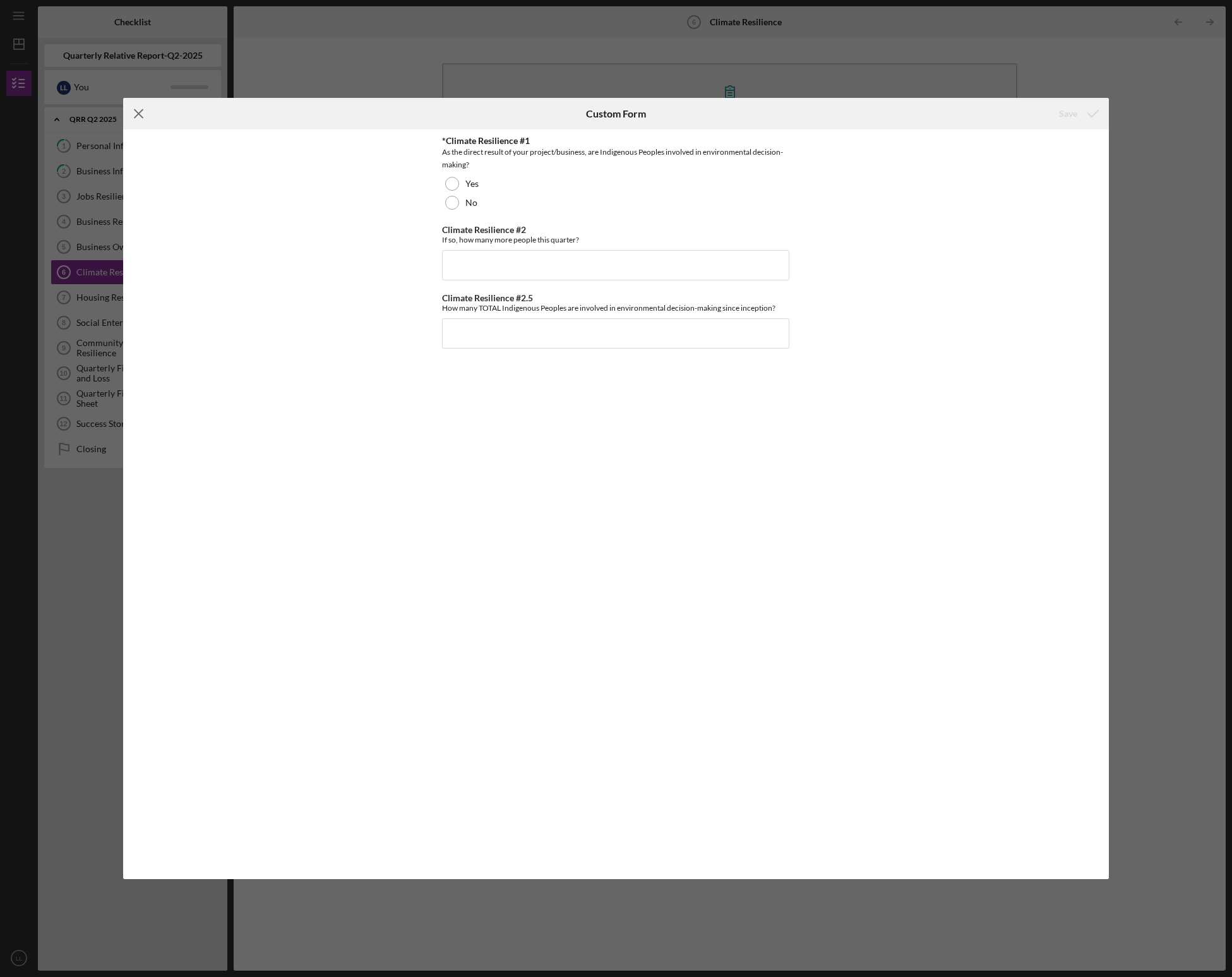
click at [139, 113] on line at bounding box center [139, 113] width 8 height 8
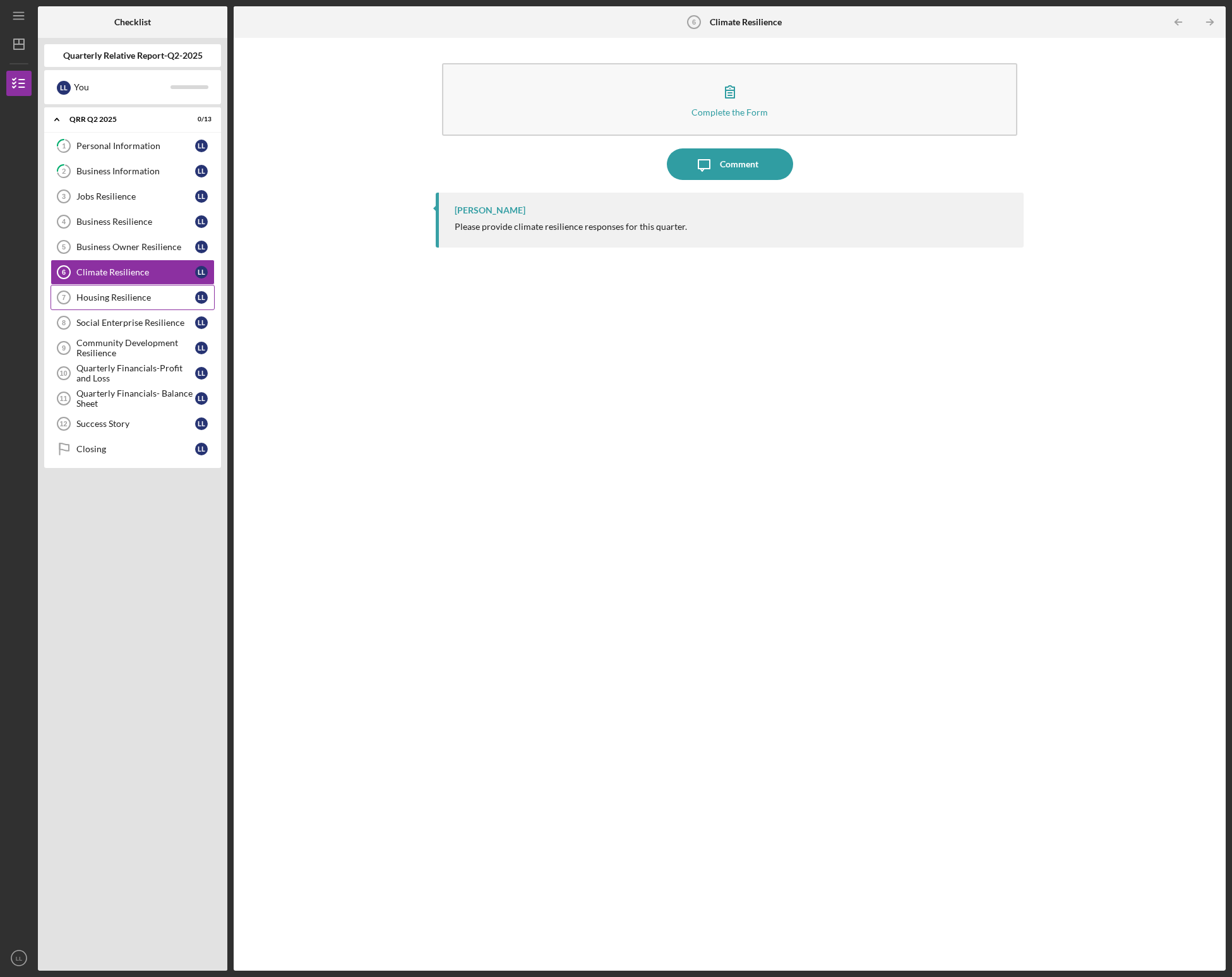
click at [109, 297] on div "Housing Resilience" at bounding box center [135, 297] width 119 height 10
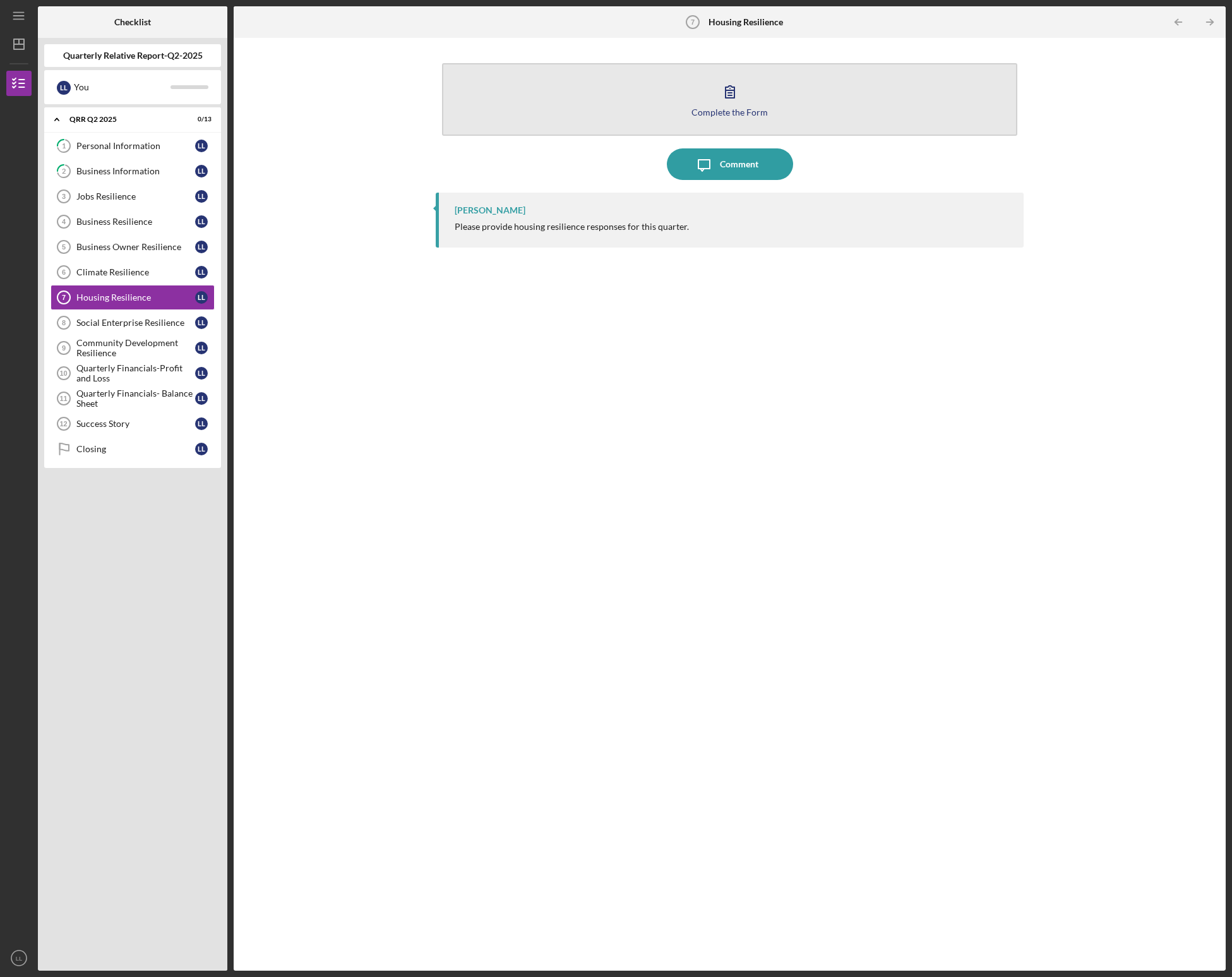
click at [679, 109] on div "Complete the Form" at bounding box center [730, 112] width 76 height 10
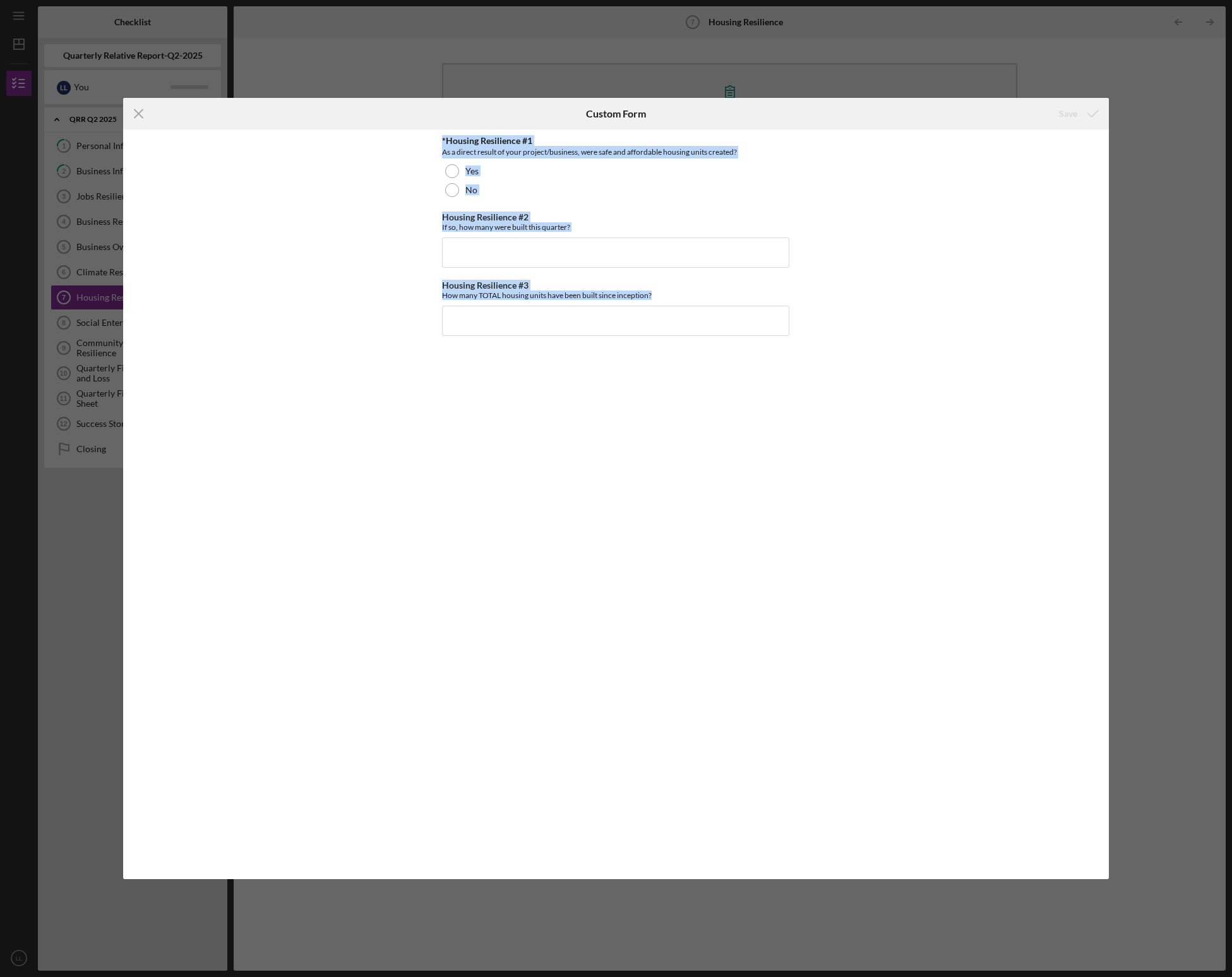
drag, startPoint x: 432, startPoint y: 142, endPoint x: 860, endPoint y: 349, distance: 475.4
click at [679, 349] on div "*Housing Resilience #1 As a direct result of your project/business, were safe a…" at bounding box center [616, 505] width 986 height 750
copy div "*Housing Resilience #1 As a direct result of your project/business, were safe a…"
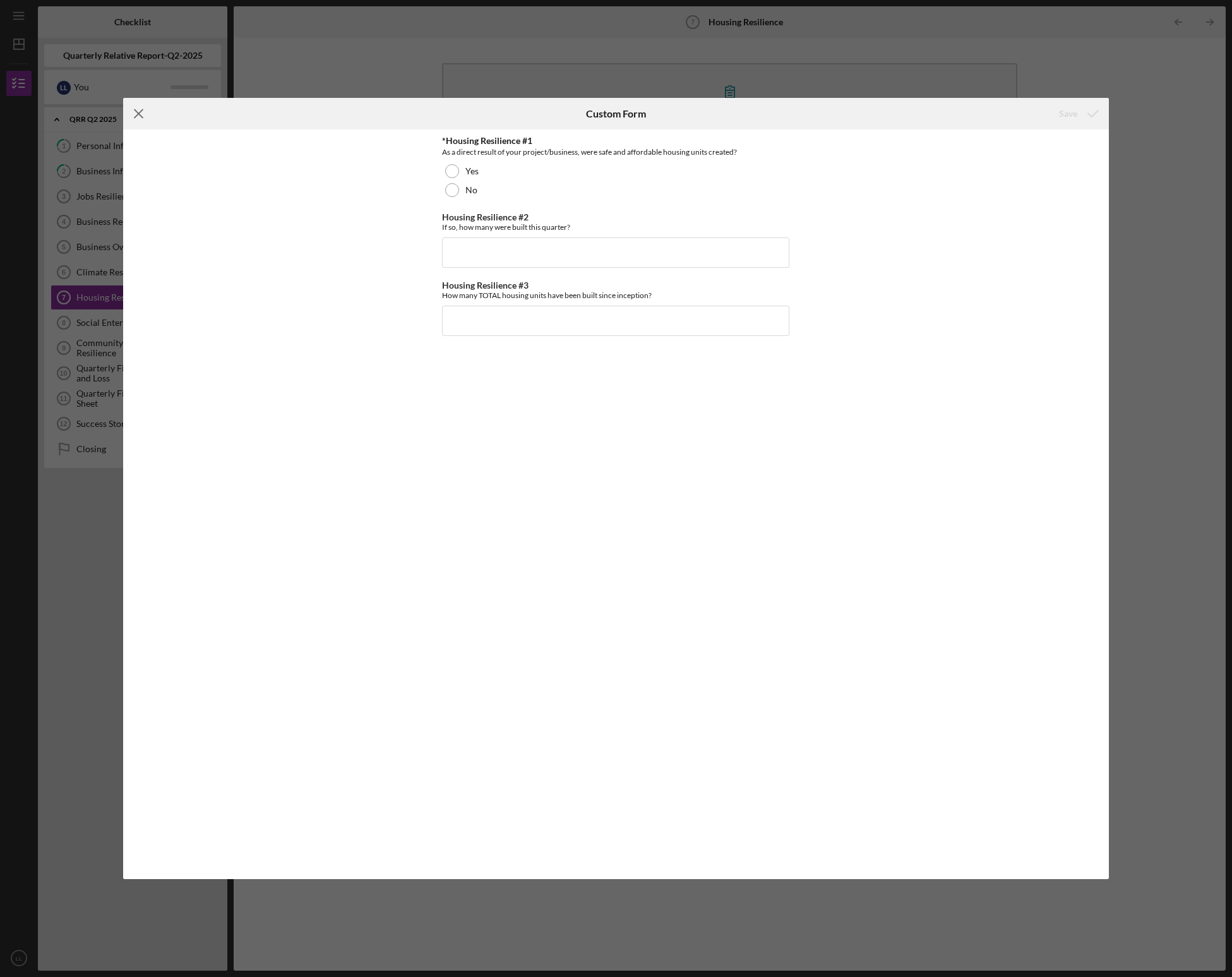
click at [140, 111] on line at bounding box center [139, 113] width 8 height 8
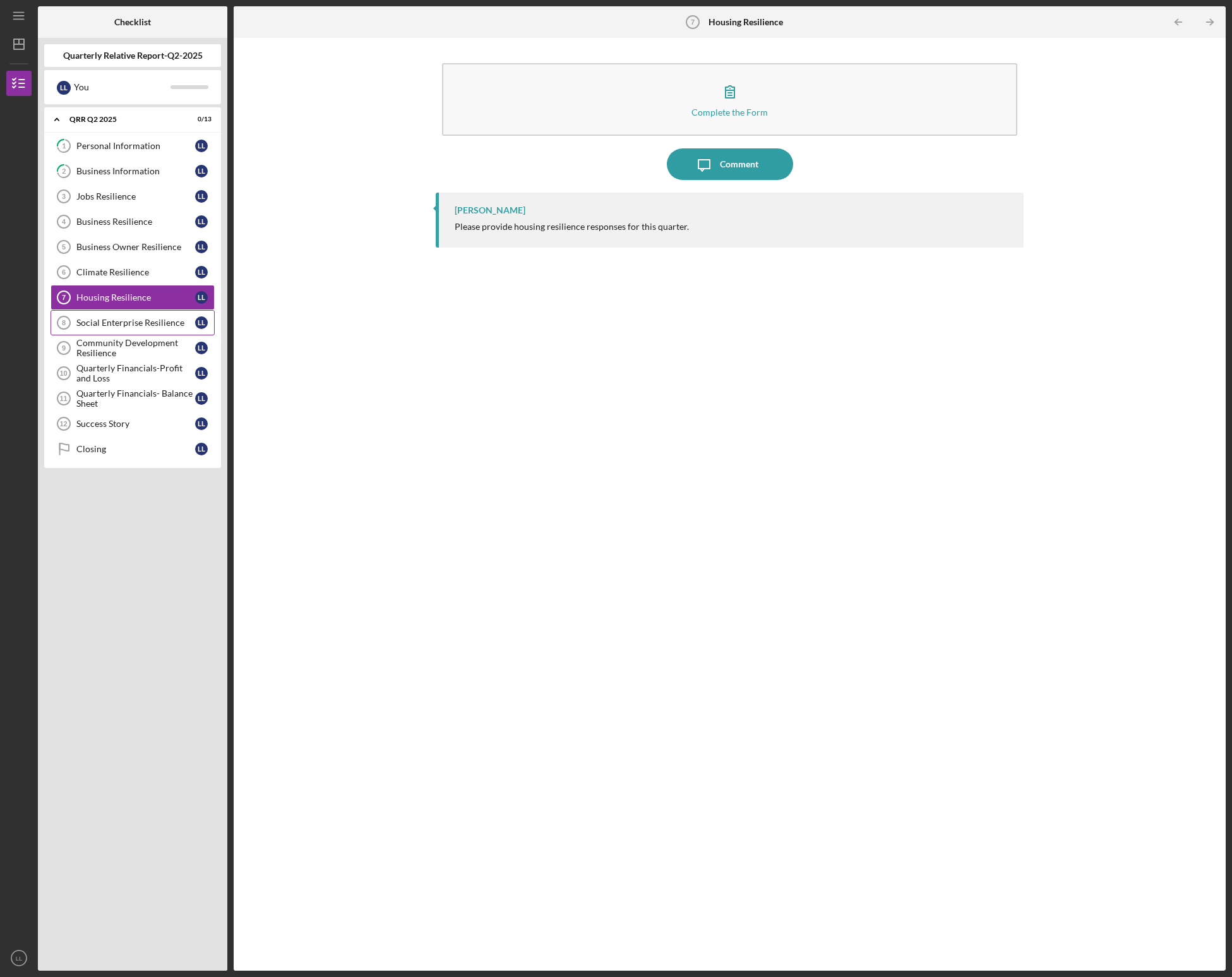
click at [125, 326] on div "Social Enterprise Resilience" at bounding box center [135, 322] width 119 height 10
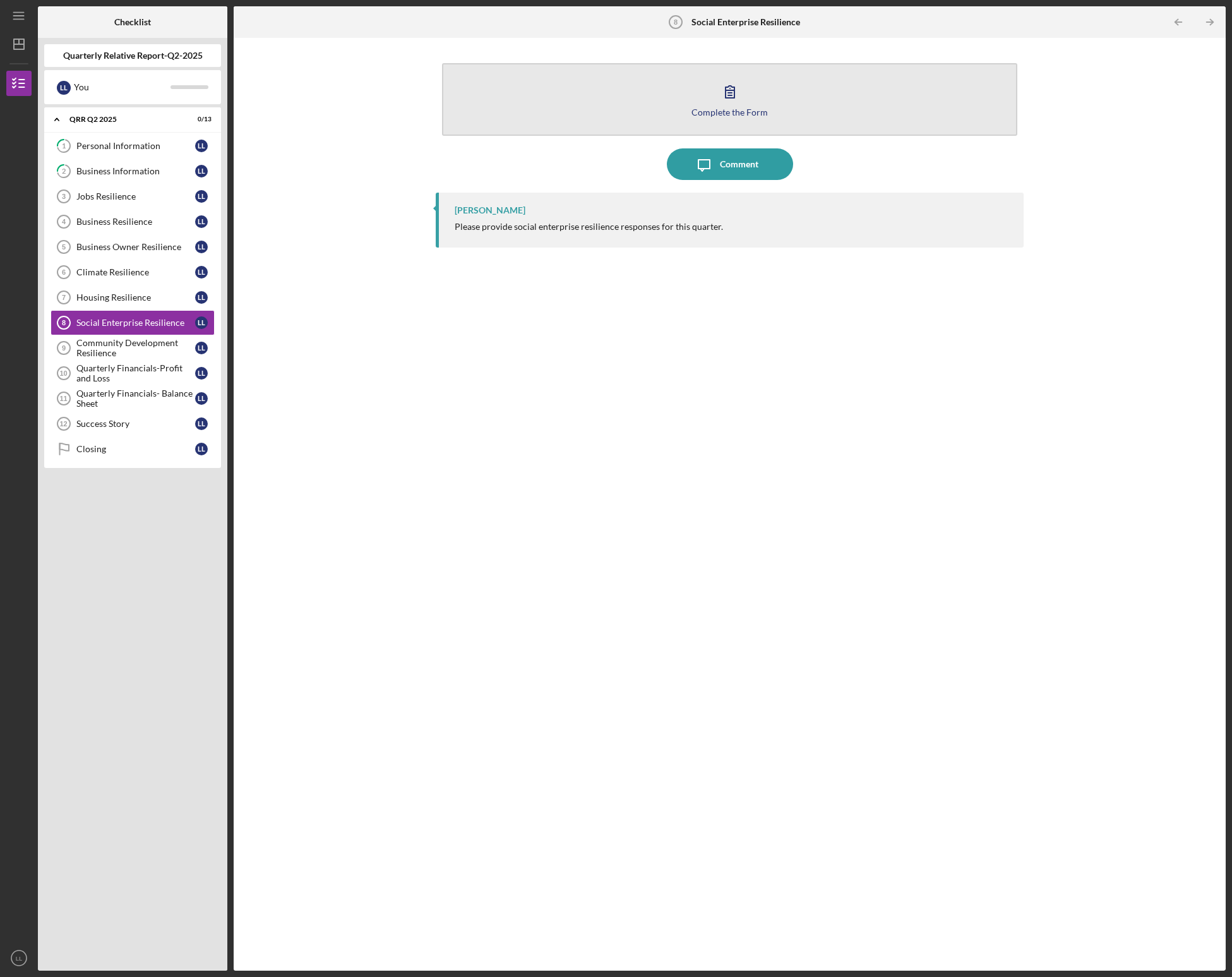
click at [679, 99] on icon "button" at bounding box center [730, 92] width 31 height 31
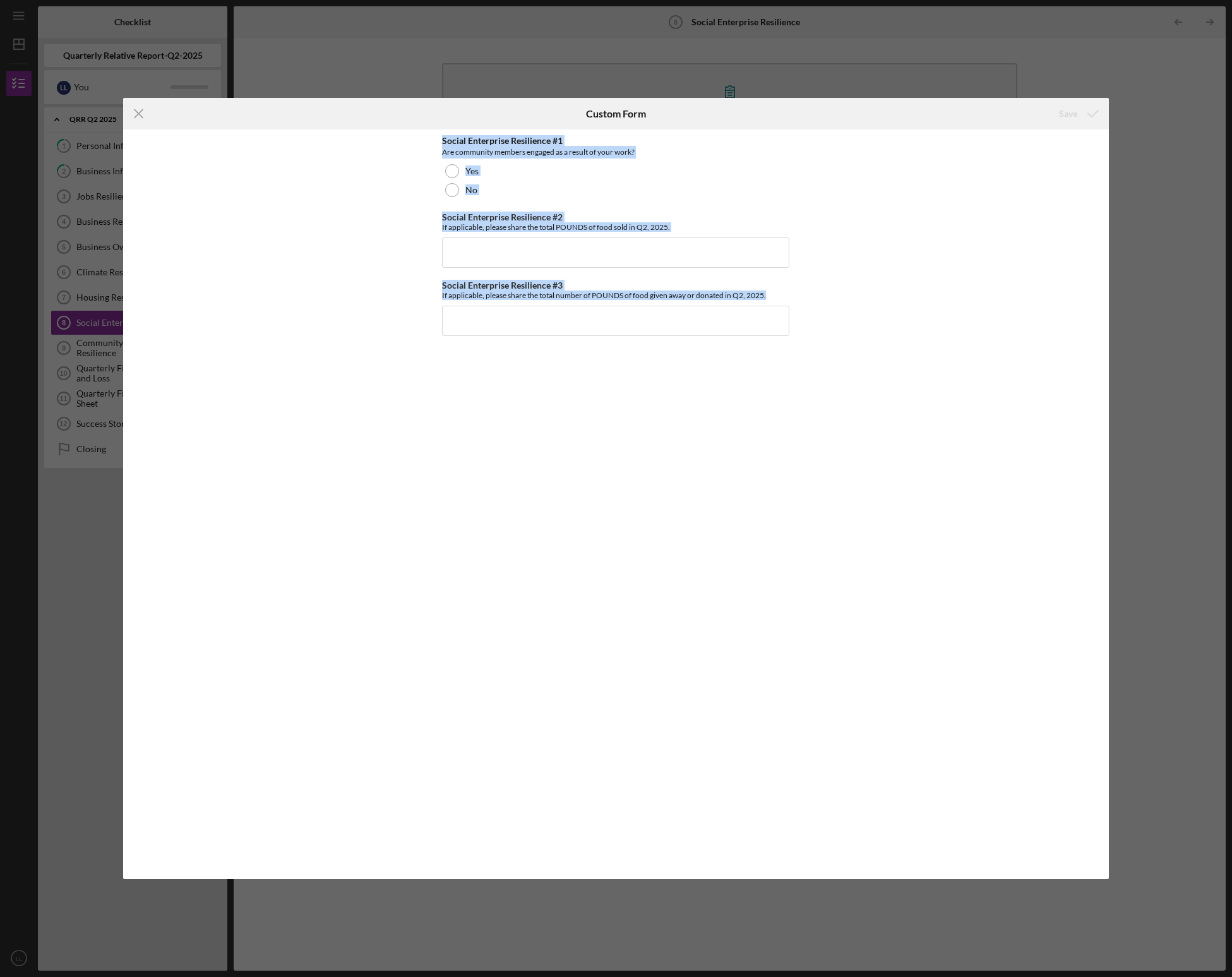
drag, startPoint x: 432, startPoint y: 137, endPoint x: 866, endPoint y: 389, distance: 501.9
click at [679, 389] on div "Social Enterprise Resilience #1 Are community members engaged as a result of yo…" at bounding box center [616, 505] width 986 height 750
copy div "Social Enterprise Resilience #1 Are community members engaged as a result of yo…"
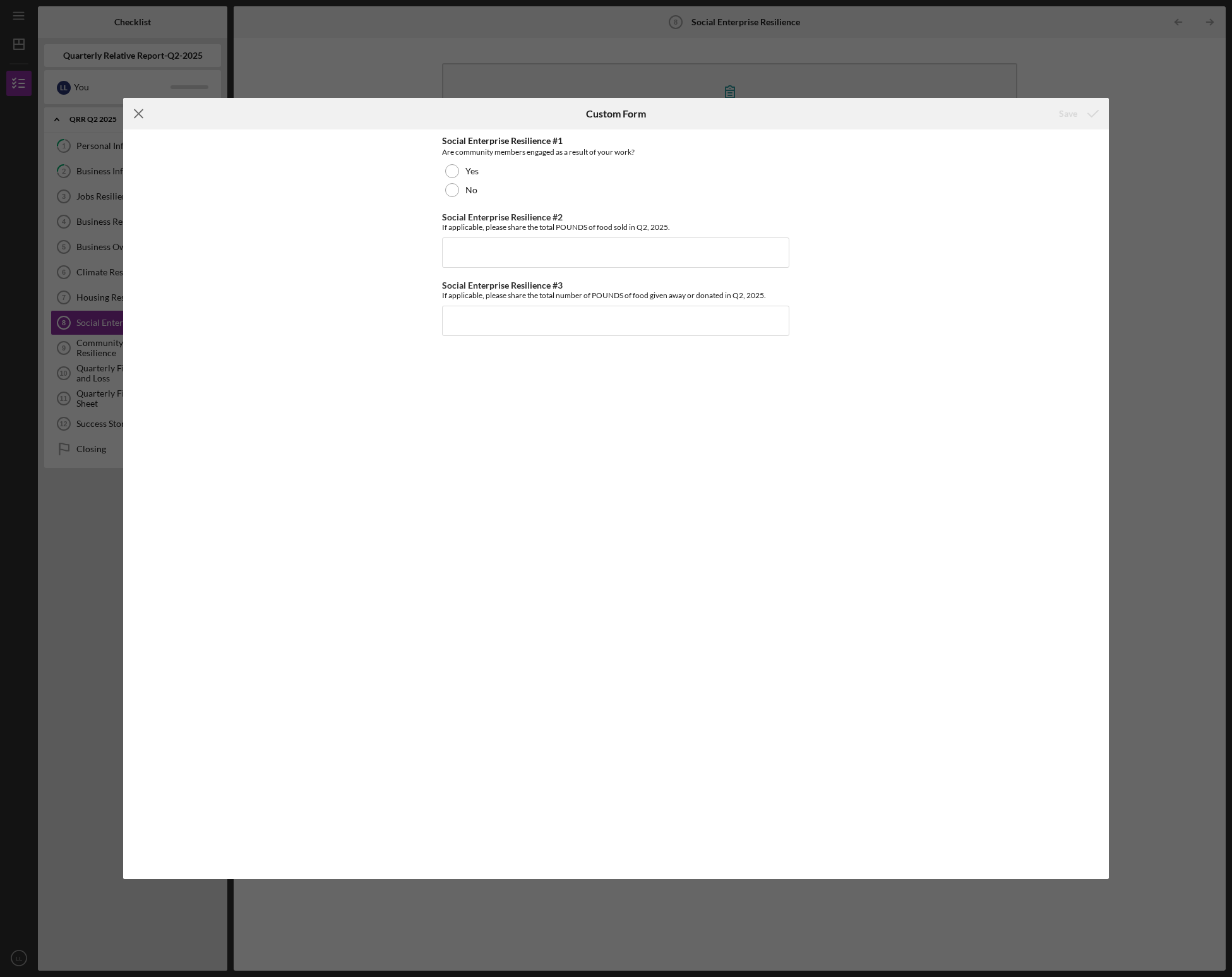
click at [137, 116] on line at bounding box center [139, 113] width 8 height 8
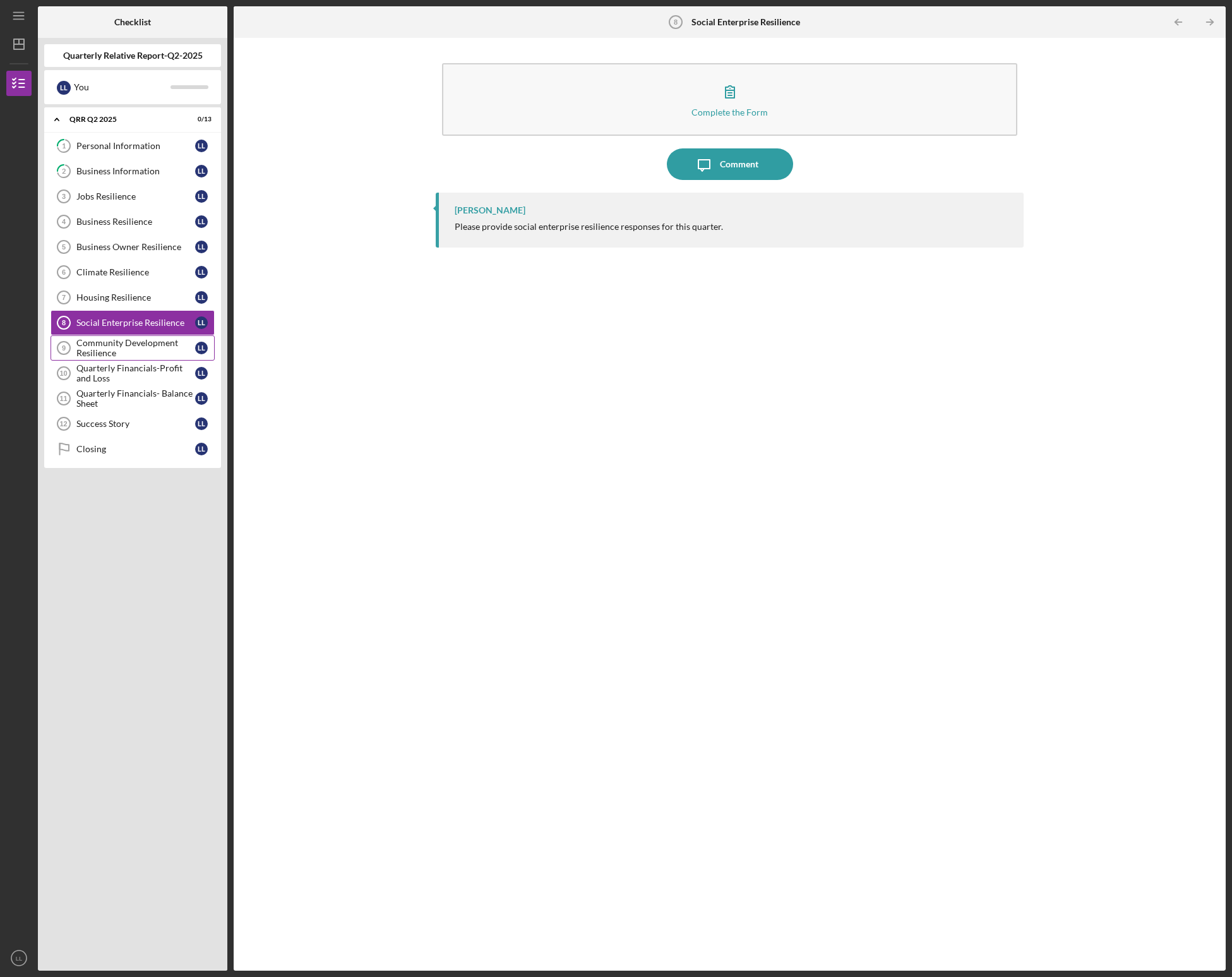
click at [105, 349] on div "Community Development Resilience" at bounding box center [135, 348] width 119 height 20
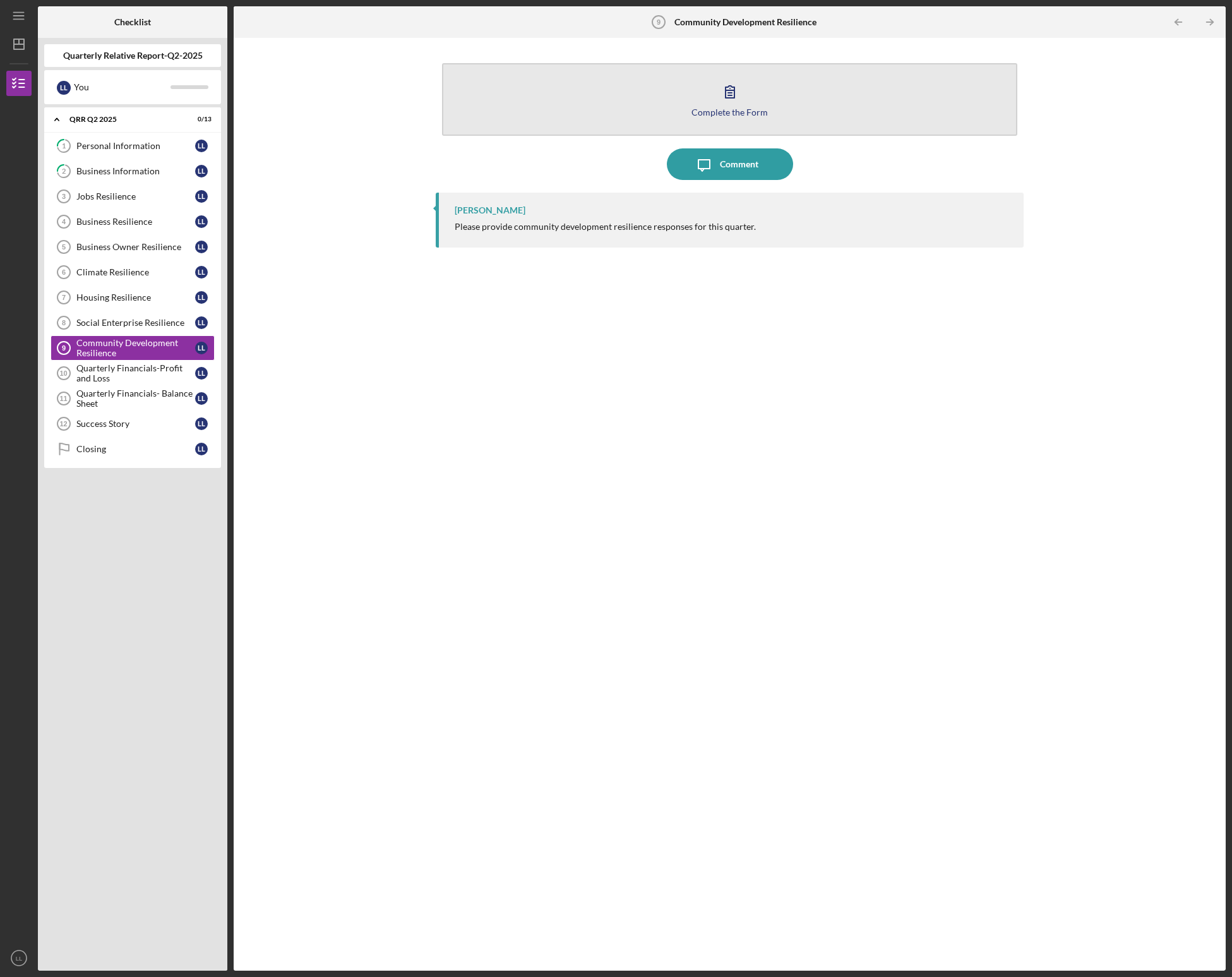
click at [679, 107] on div "Complete the Form" at bounding box center [730, 112] width 76 height 10
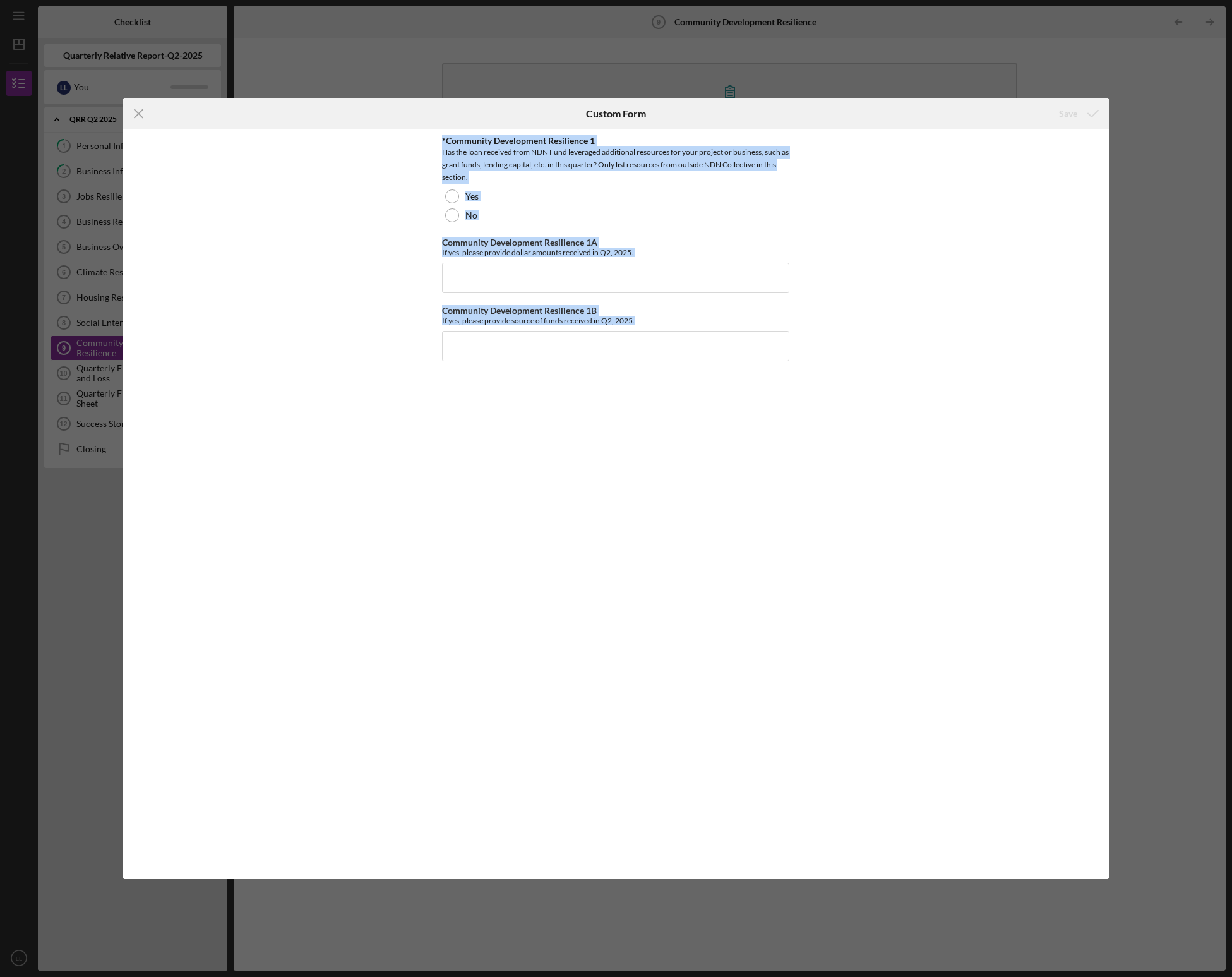
drag, startPoint x: 442, startPoint y: 139, endPoint x: 847, endPoint y: 389, distance: 475.9
click at [679, 389] on div "*Community Development Resilience 1 Has the loan received from NDN Fund leverag…" at bounding box center [616, 505] width 986 height 750
copy div "*Community Development Resilience 1 Has the loan received from NDN Fund leverag…"
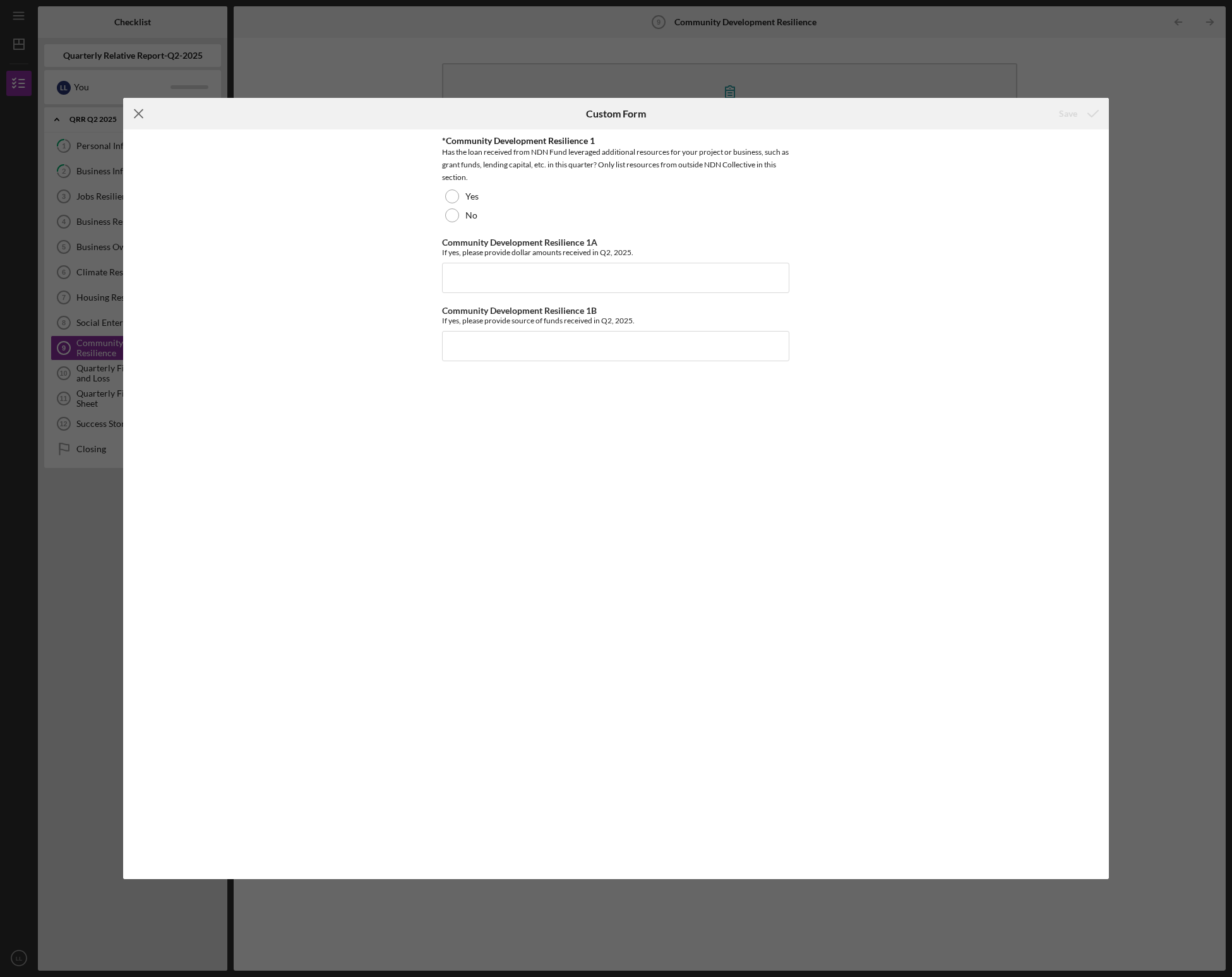
click at [139, 113] on line at bounding box center [139, 113] width 8 height 8
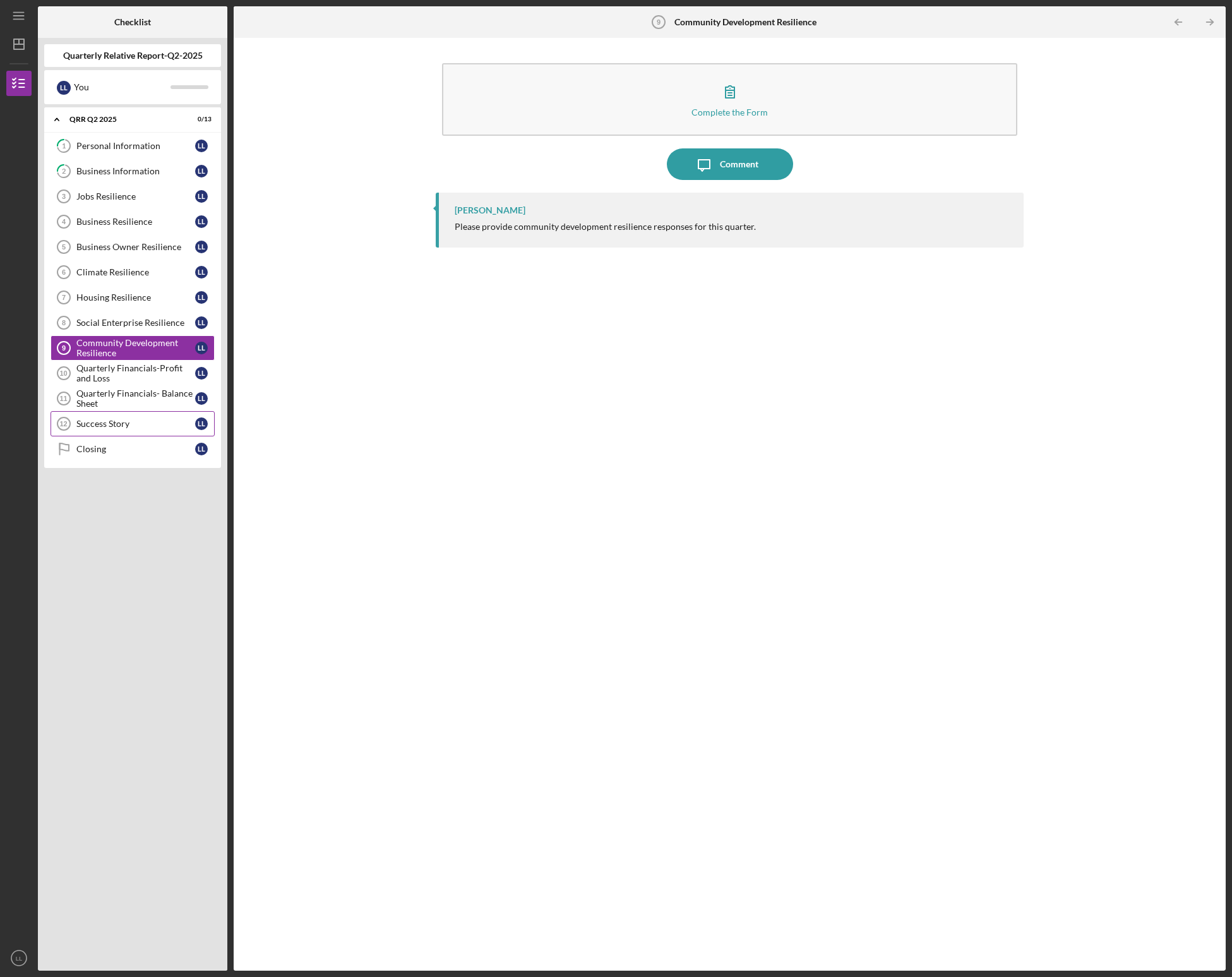
click at [125, 421] on div "Success Story" at bounding box center [135, 423] width 119 height 10
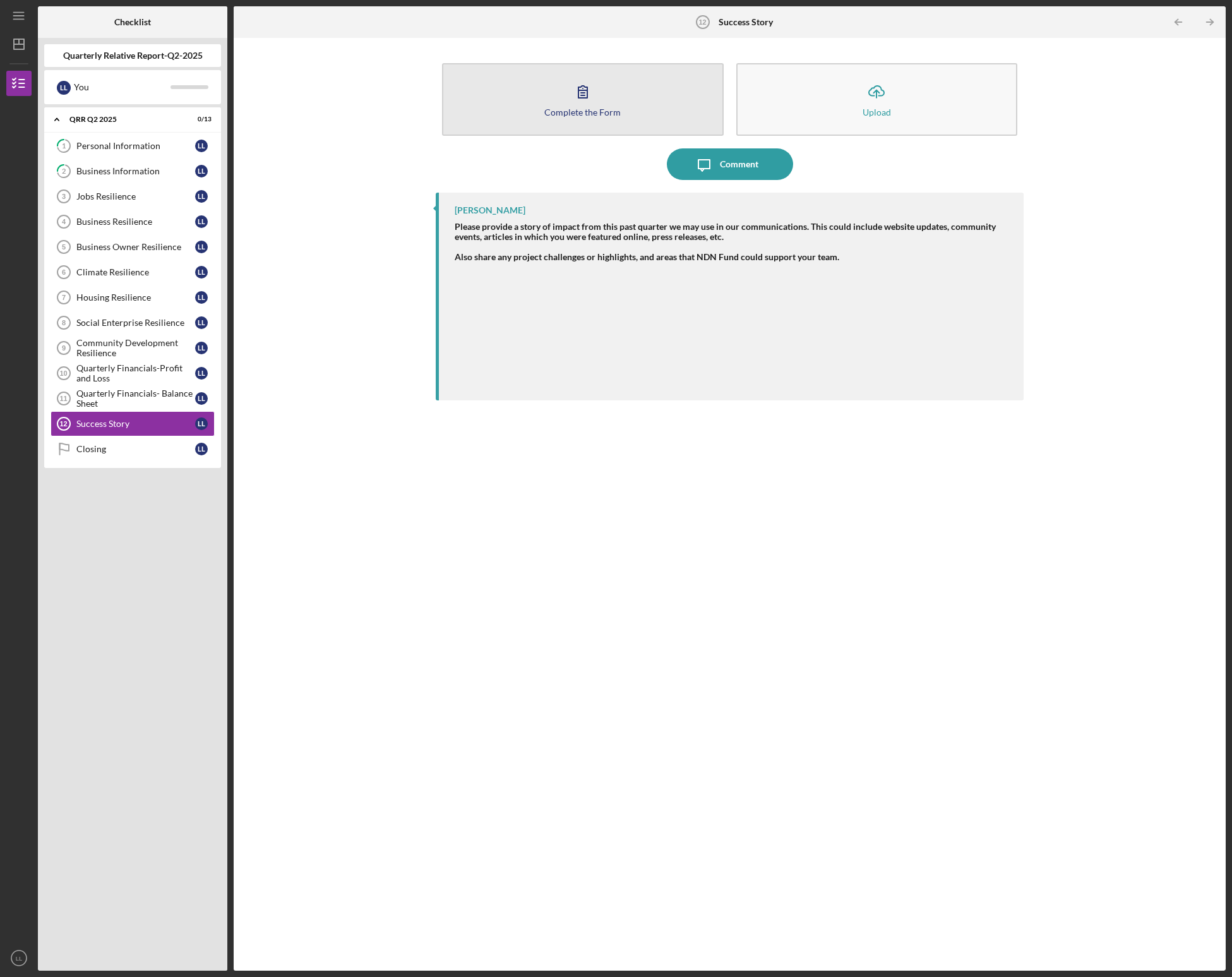
click at [593, 107] on div "Complete the Form" at bounding box center [582, 112] width 76 height 10
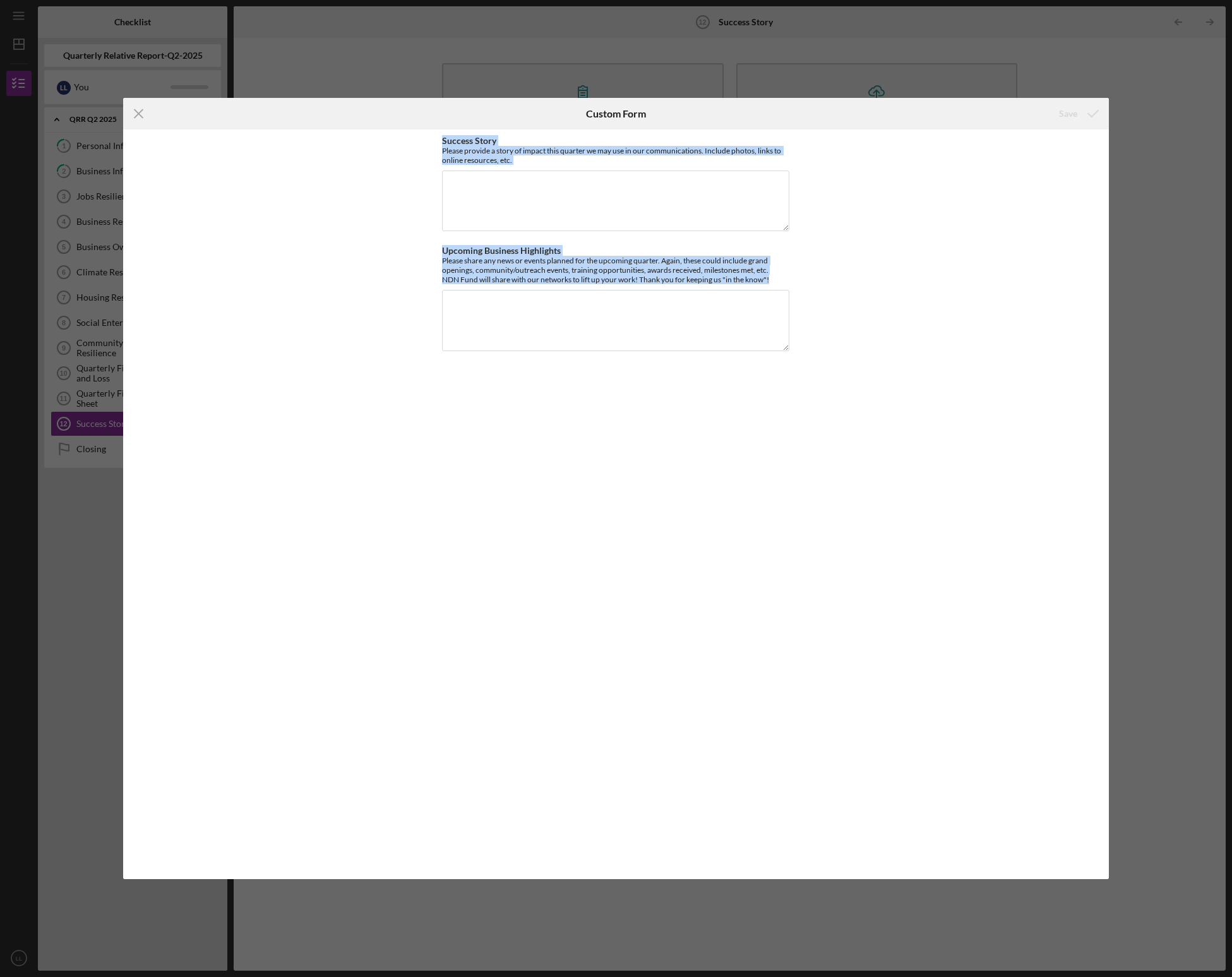
drag, startPoint x: 441, startPoint y: 139, endPoint x: 918, endPoint y: 398, distance: 542.8
click at [679, 397] on div "Success Story Please provide a story of impact this quarter we may use in our c…" at bounding box center [616, 505] width 986 height 750
copy div "Success Story Please provide a story of impact this quarter we may use in our c…"
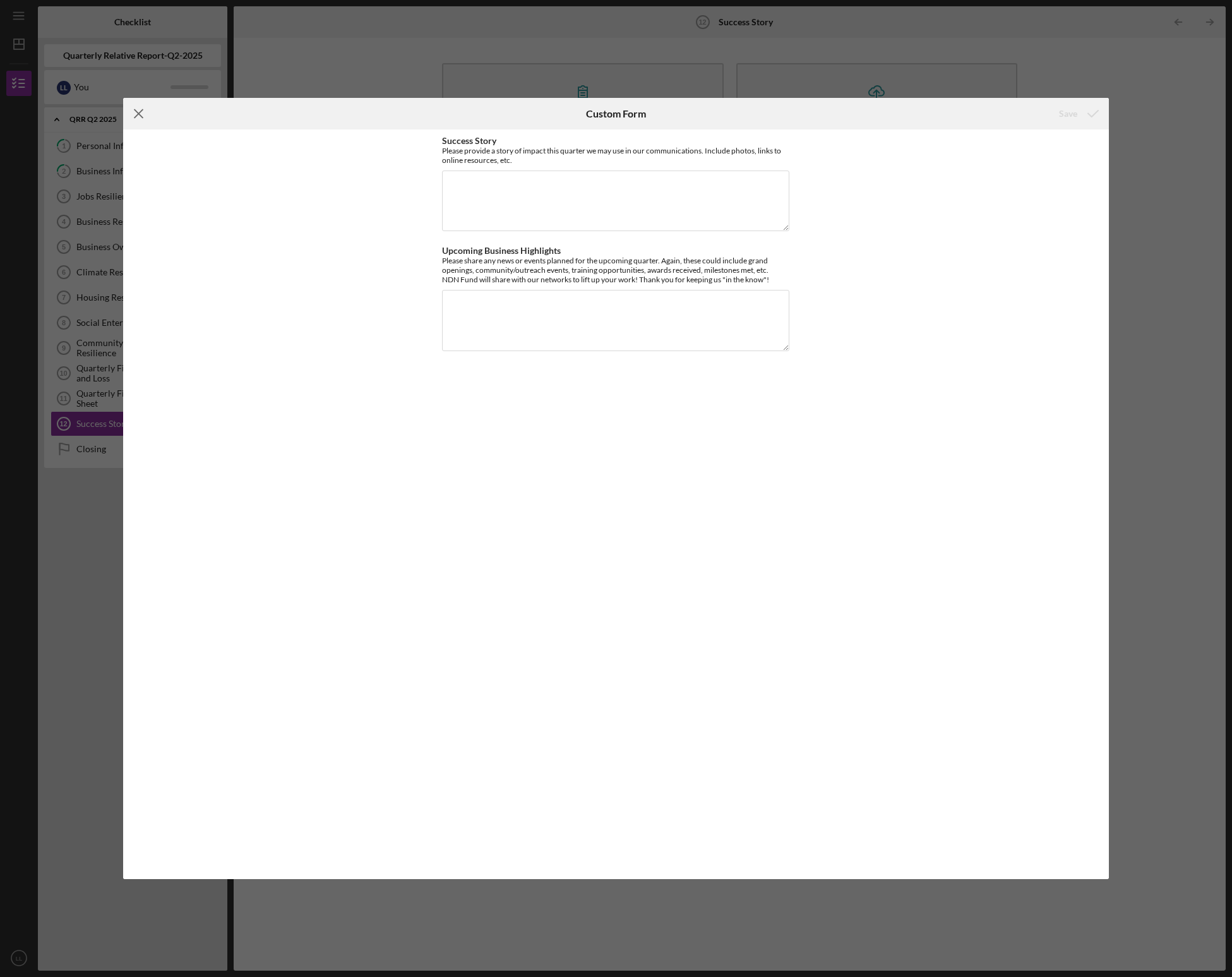
click at [126, 108] on icon "Icon/Menu Close" at bounding box center [139, 113] width 31 height 31
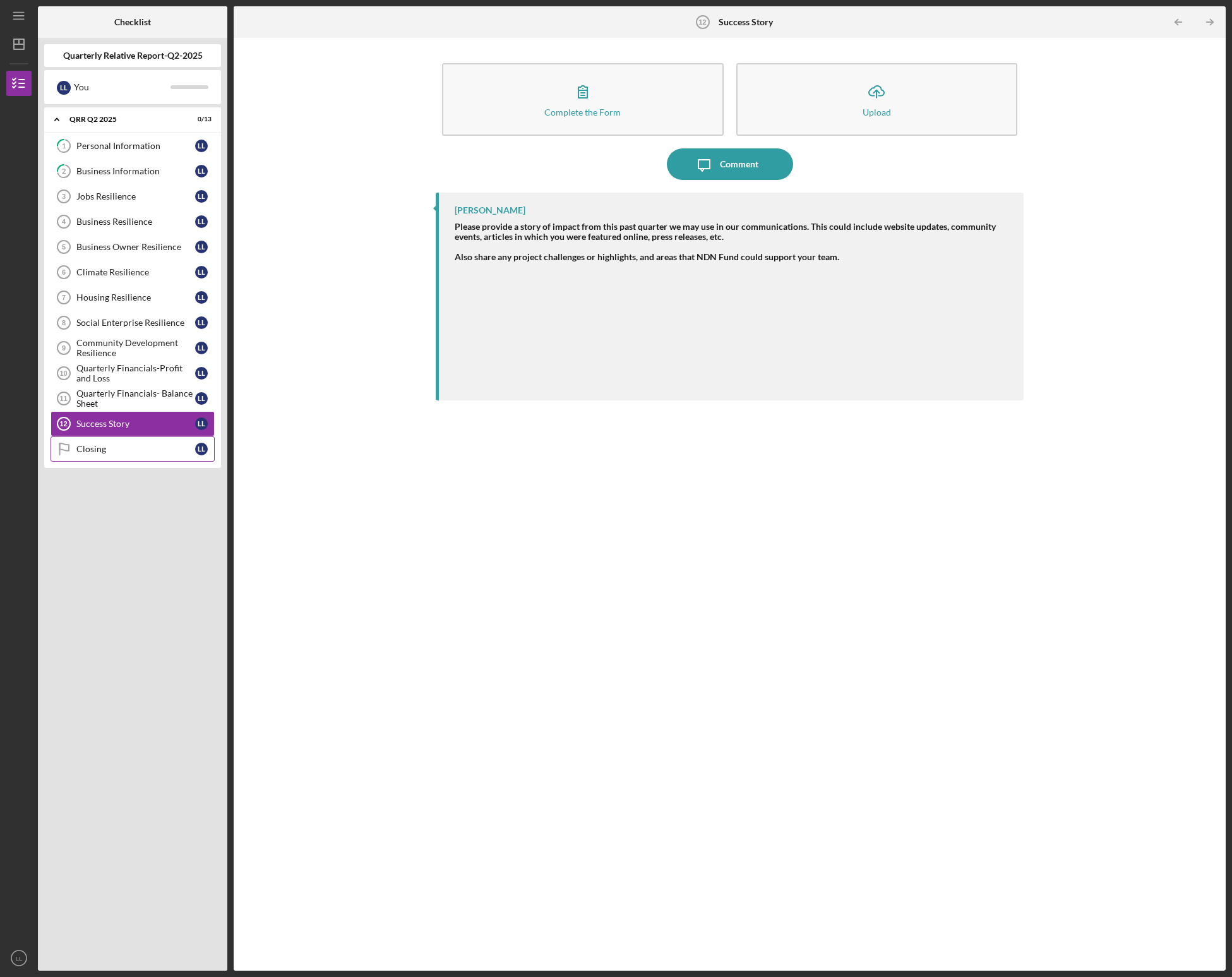
click at [92, 452] on div "Closing" at bounding box center [135, 448] width 119 height 10
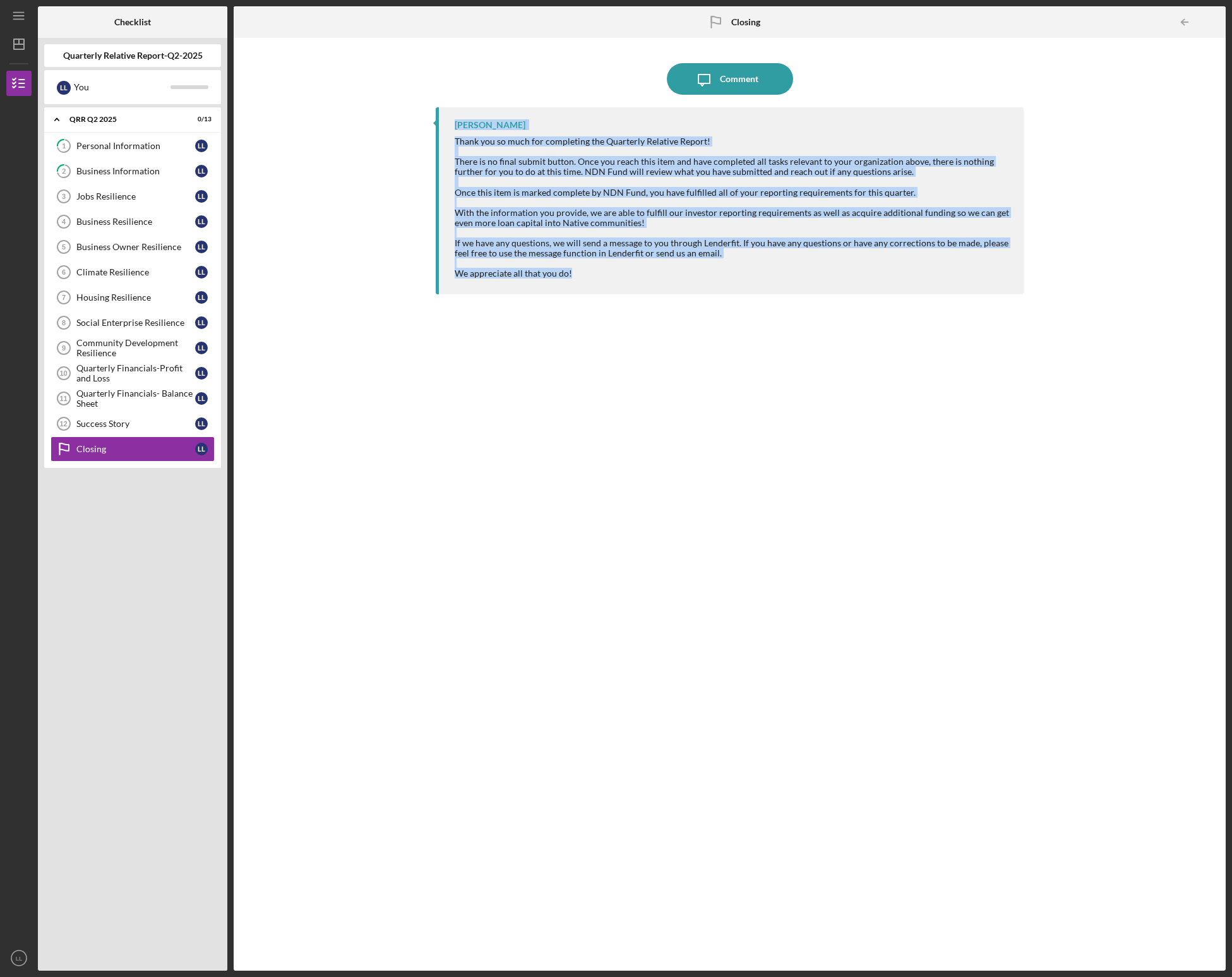
drag, startPoint x: 455, startPoint y: 123, endPoint x: 654, endPoint y: 278, distance: 252.2
click at [654, 278] on div "[PERSON_NAME] Thank you so much for completing the Quarterly Relative Report! T…" at bounding box center [729, 200] width 588 height 187
copy div "[PERSON_NAME] Thank you so much for completing the Quarterly Relative Report! T…"
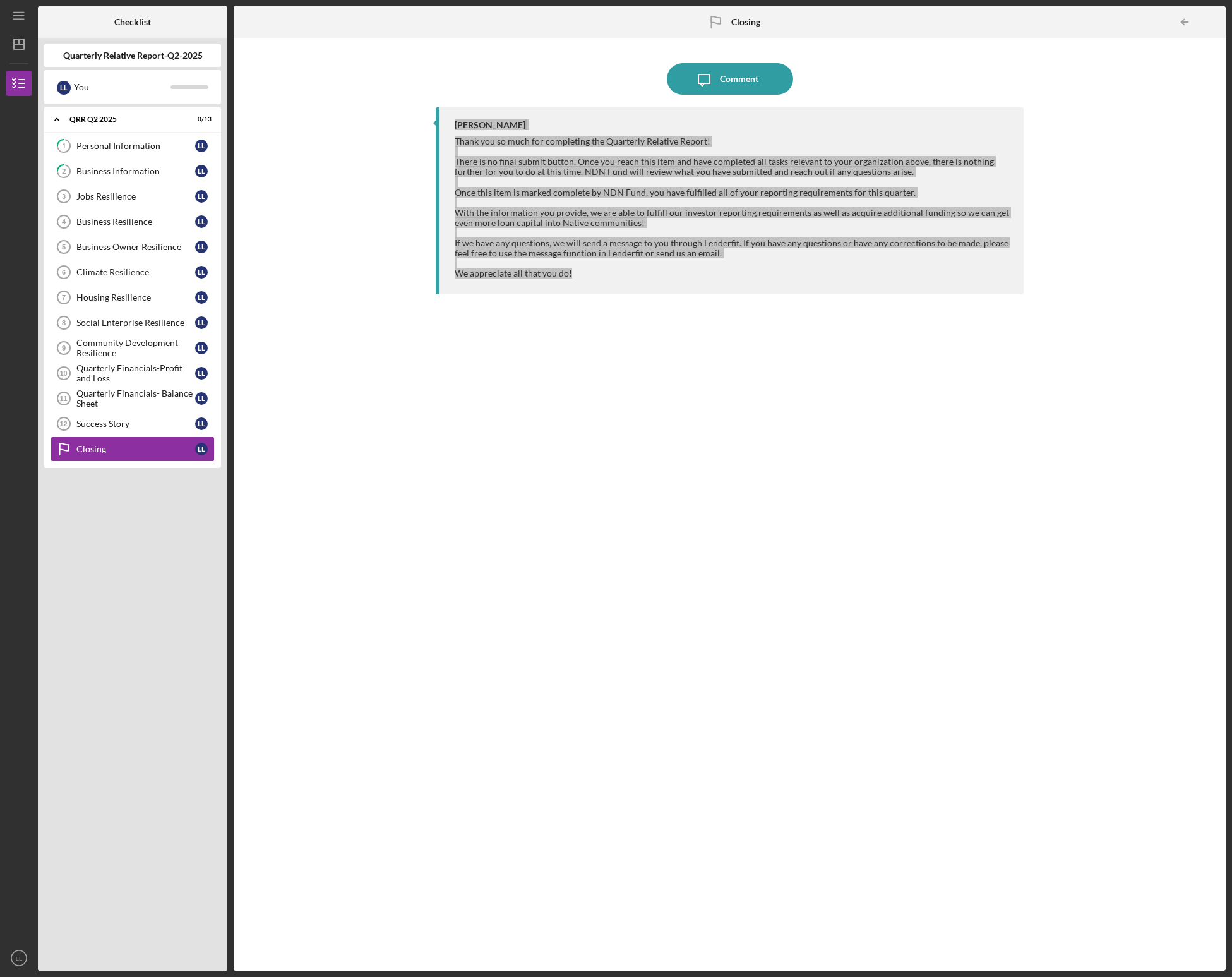
drag, startPoint x: 1220, startPoint y: 199, endPoint x: 515, endPoint y: 495, distance: 764.6
click at [516, 491] on div "[PERSON_NAME] Thank you so much for completing the Quarterly Relative Report! T…" at bounding box center [729, 529] width 588 height 845
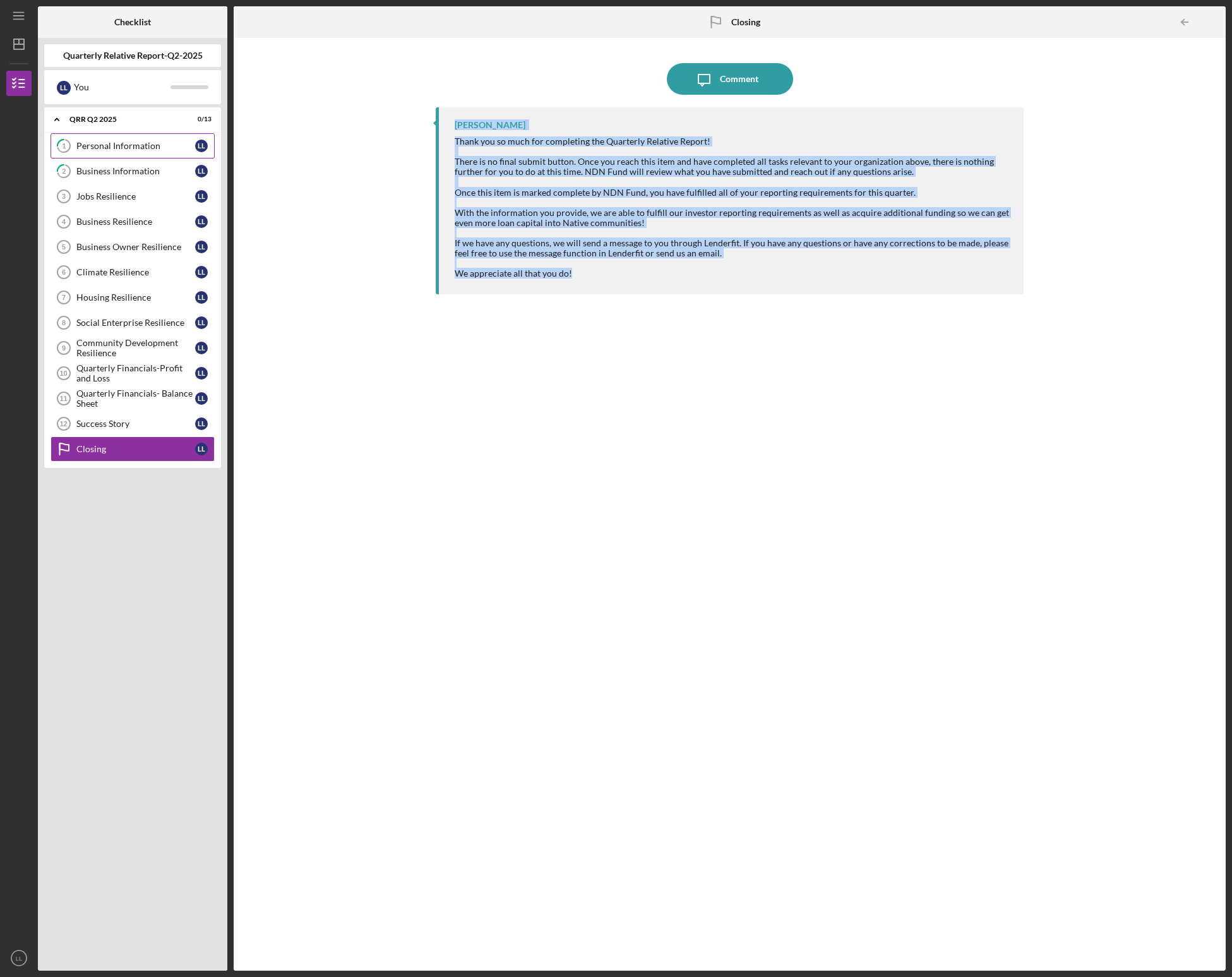
click at [94, 144] on div "Personal Information" at bounding box center [135, 145] width 119 height 10
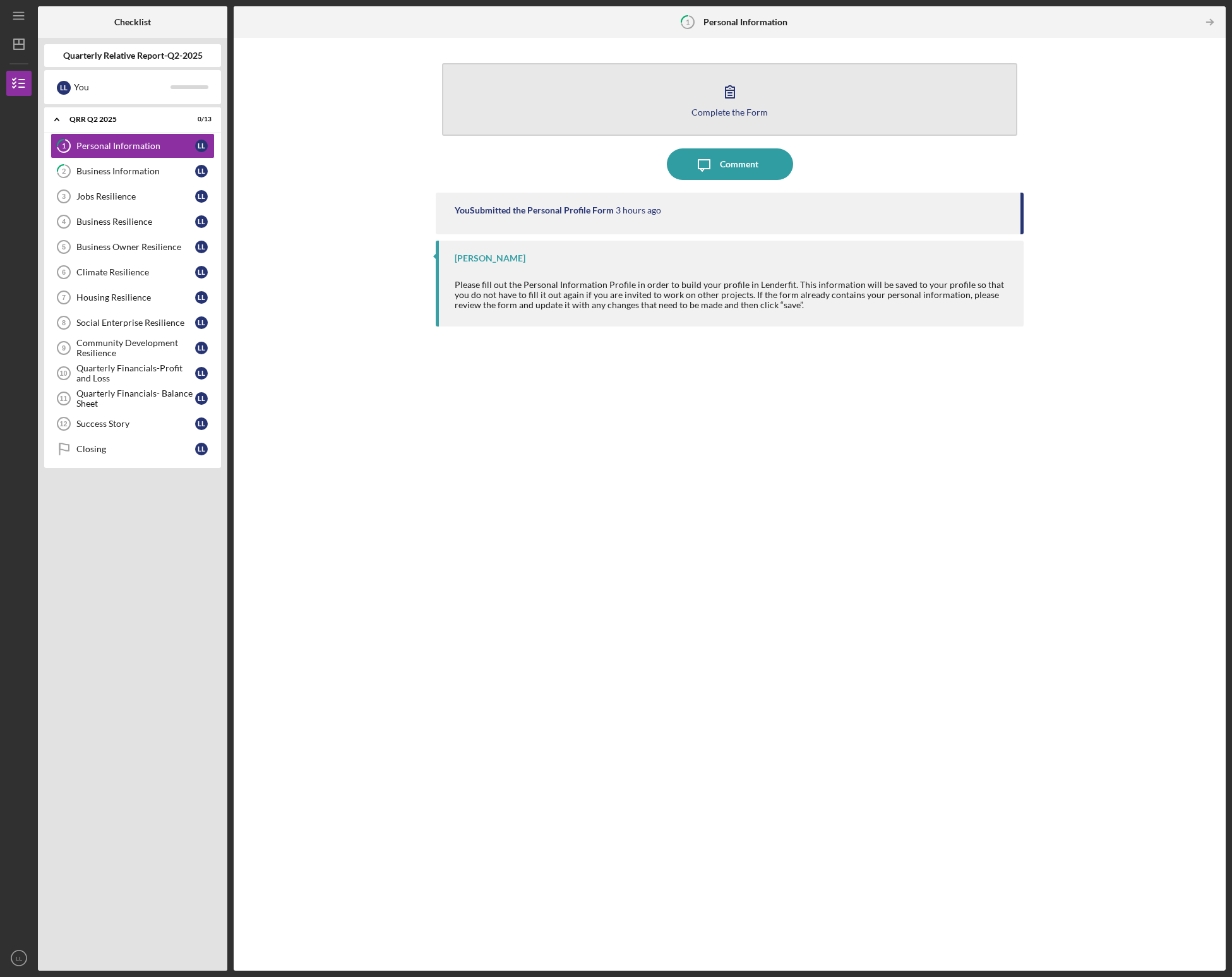
click at [679, 113] on div "Complete the Form" at bounding box center [730, 112] width 76 height 10
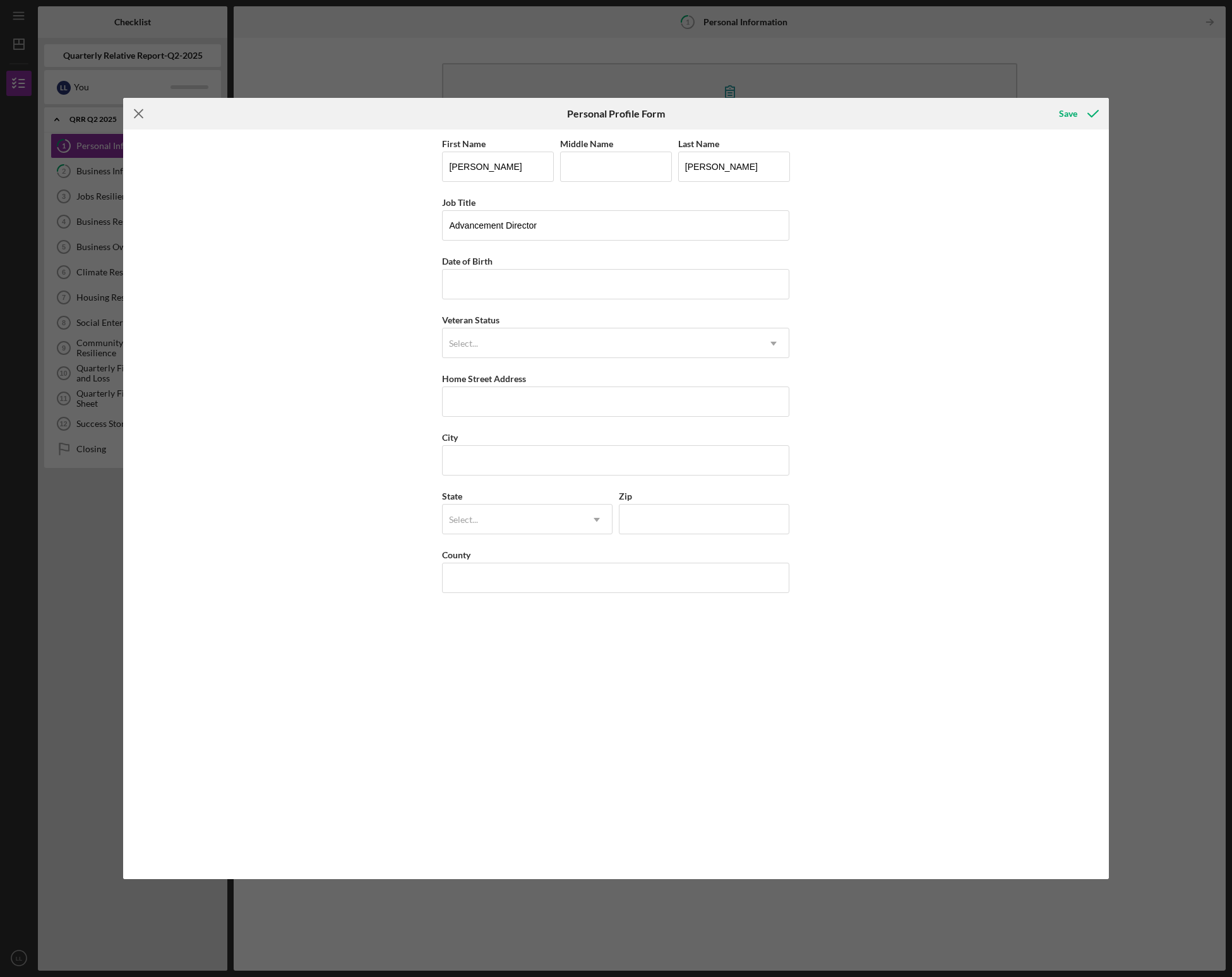
click at [145, 116] on icon "Icon/Menu Close" at bounding box center [139, 113] width 31 height 31
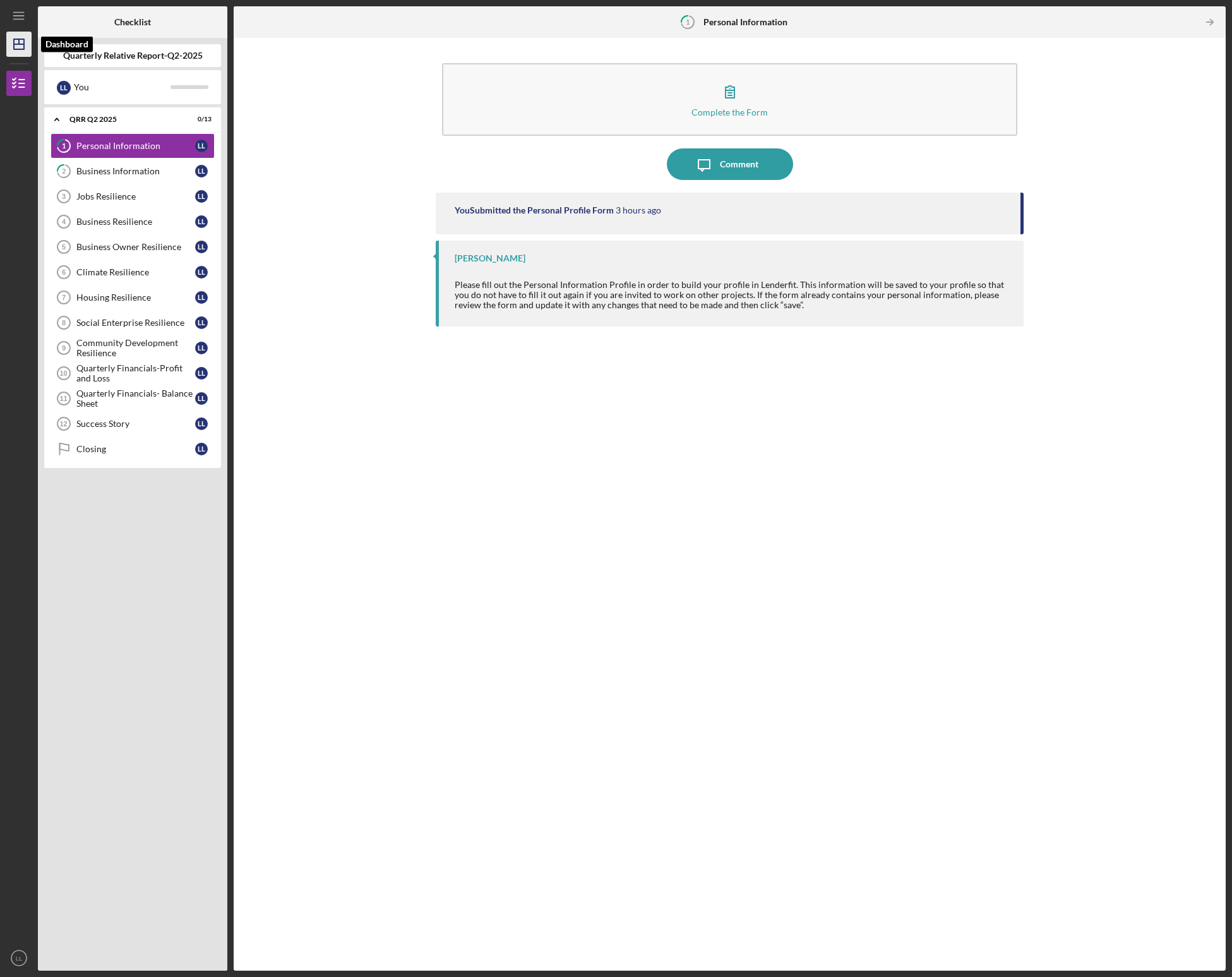
click at [18, 51] on icon "Icon/Dashboard" at bounding box center [19, 44] width 31 height 31
